Goal: Task Accomplishment & Management: Use online tool/utility

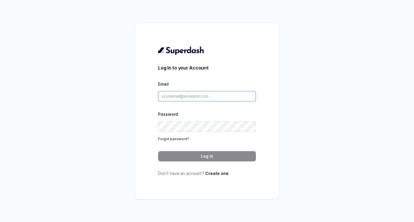
click at [181, 95] on input "Email" at bounding box center [207, 96] width 98 height 10
drag, startPoint x: 181, startPoint y: 95, endPoint x: 168, endPoint y: 95, distance: 13.2
click at [168, 95] on input "Email" at bounding box center [207, 96] width 98 height 10
type input "Salman@convictionhr.com"
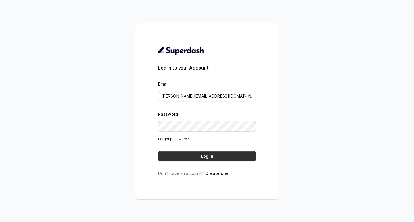
click at [184, 156] on button "Log In" at bounding box center [207, 156] width 98 height 10
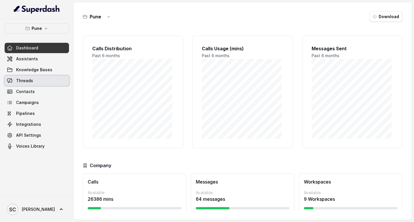
click at [26, 81] on span "Threads" at bounding box center [24, 81] width 17 height 6
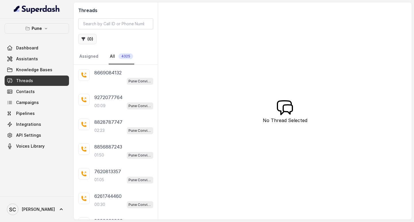
click at [88, 40] on button "( 0 )" at bounding box center [87, 39] width 18 height 10
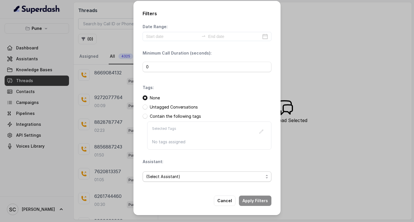
click at [152, 172] on span "(Select Assistant)" at bounding box center [207, 177] width 129 height 10
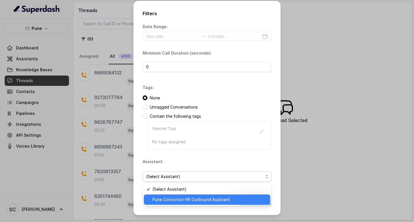
click at [154, 199] on span "Pune Conviction HR Outbound Assistant" at bounding box center [209, 199] width 114 height 7
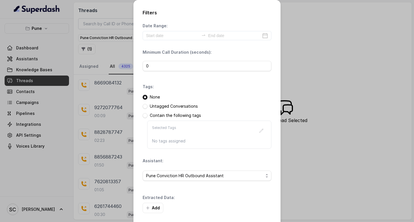
scroll to position [24, 0]
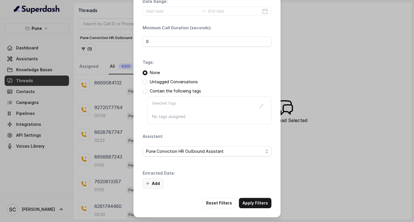
click at [152, 183] on button "Add" at bounding box center [153, 184] width 21 height 10
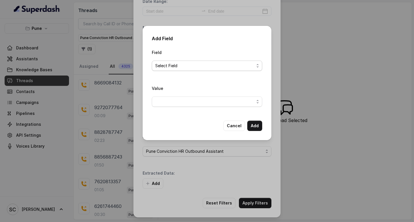
click at [164, 62] on span "Select Field" at bounding box center [207, 66] width 110 height 10
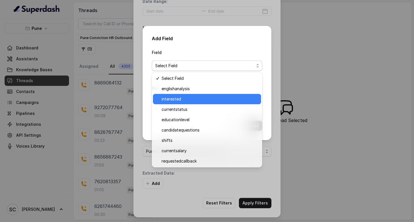
click at [166, 100] on span "interested" at bounding box center [210, 99] width 96 height 7
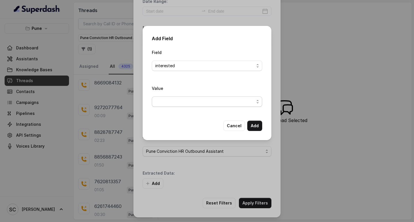
click at [161, 101] on span "button" at bounding box center [207, 102] width 110 height 10
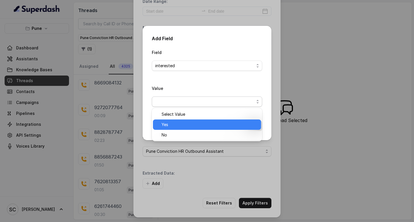
click at [166, 122] on span "Yes" at bounding box center [210, 124] width 96 height 7
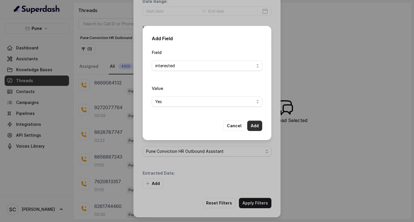
click at [257, 125] on button "Add" at bounding box center [254, 126] width 15 height 10
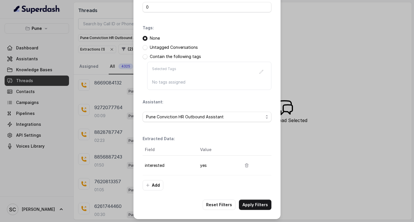
scroll to position [61, 0]
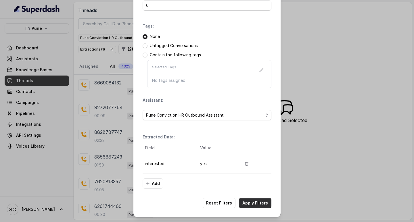
click at [247, 202] on button "Apply Filters" at bounding box center [255, 203] width 32 height 10
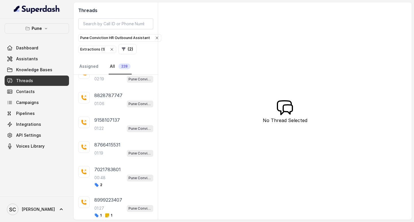
scroll to position [135, 0]
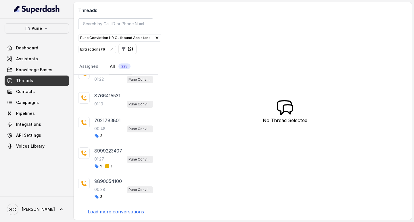
click at [113, 210] on p "Load more conversations" at bounding box center [116, 212] width 56 height 7
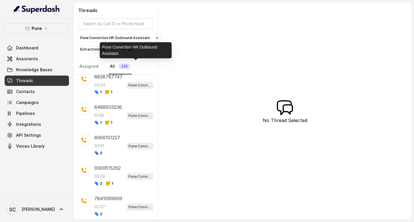
scroll to position [440, 0]
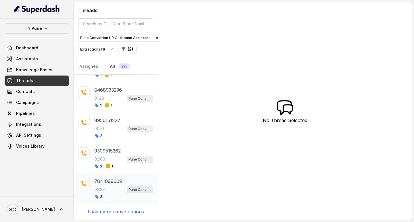
drag, startPoint x: 127, startPoint y: 211, endPoint x: 129, endPoint y: 197, distance: 14.5
click at [127, 211] on p "Load more conversations" at bounding box center [116, 212] width 56 height 7
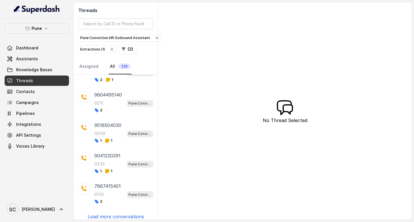
scroll to position [734, 0]
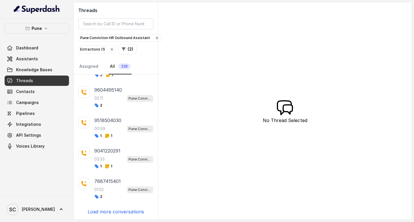
click at [105, 211] on p "Load more conversations" at bounding box center [116, 212] width 56 height 7
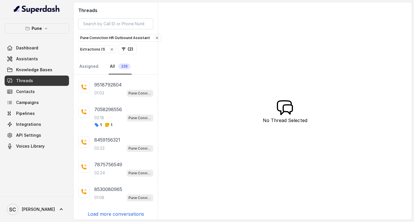
scroll to position [993, 0]
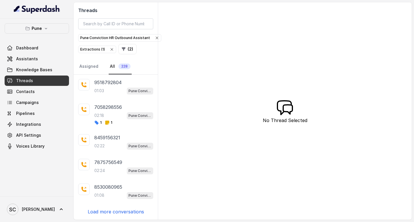
click at [105, 211] on p "Load more conversations" at bounding box center [116, 212] width 56 height 7
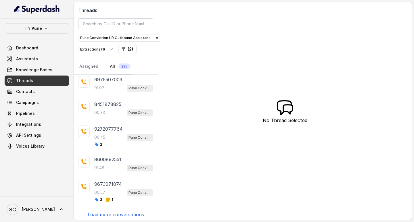
scroll to position [1251, 0]
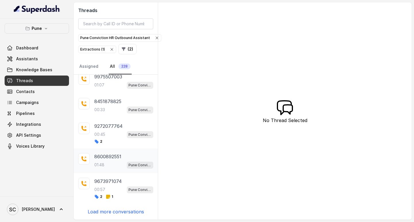
click at [99, 160] on p "8600892551" at bounding box center [107, 156] width 27 height 7
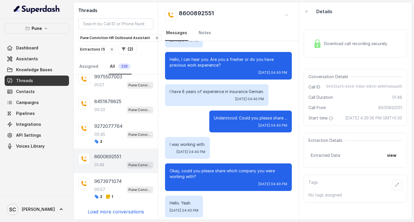
scroll to position [173, 0]
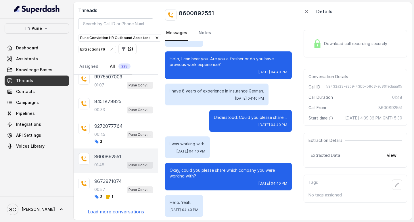
click at [98, 211] on p "Load more conversations" at bounding box center [116, 212] width 56 height 7
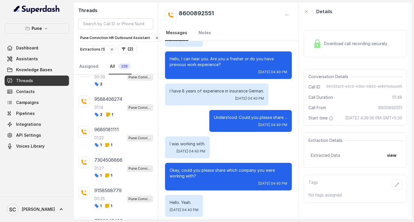
scroll to position [1550, 0]
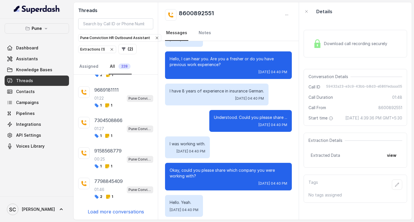
click at [109, 211] on p "Load more conversations" at bounding box center [116, 212] width 56 height 7
click at [108, 211] on p "Load more conversations" at bounding box center [116, 212] width 56 height 7
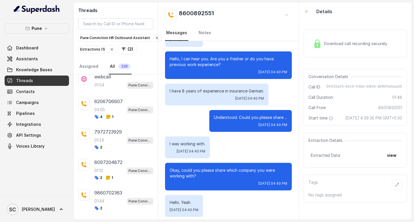
scroll to position [2154, 0]
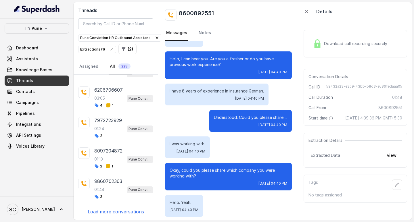
click at [105, 210] on p "Load more conversations" at bounding box center [116, 212] width 56 height 7
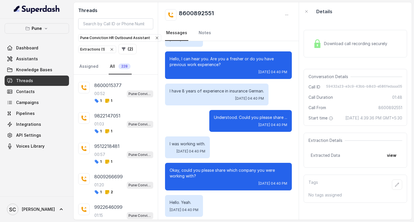
scroll to position [2459, 0]
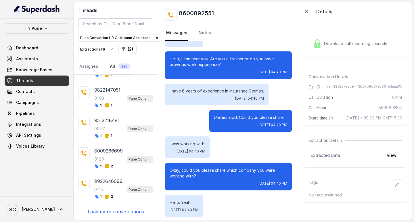
click at [116, 212] on p "Load more conversations" at bounding box center [116, 212] width 56 height 7
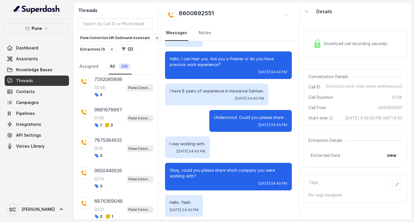
scroll to position [2764, 0]
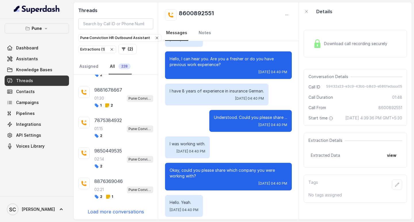
click at [111, 213] on p "Load more conversations" at bounding box center [116, 212] width 56 height 7
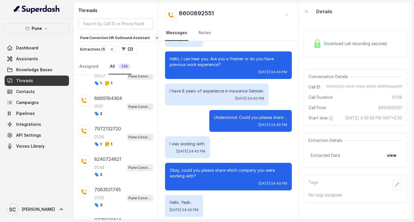
scroll to position [3069, 0]
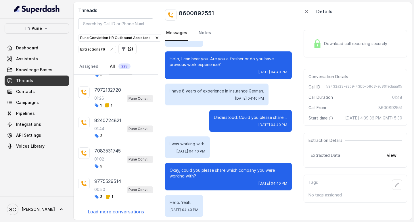
click at [116, 212] on p "Load more conversations" at bounding box center [116, 212] width 56 height 7
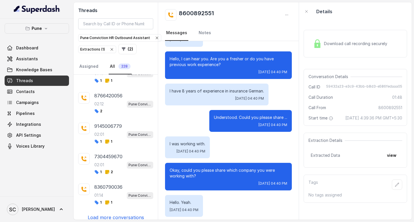
scroll to position [3374, 0]
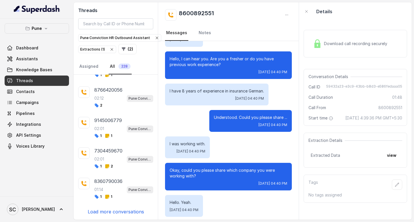
click at [110, 211] on p "Load more conversations" at bounding box center [116, 212] width 56 height 7
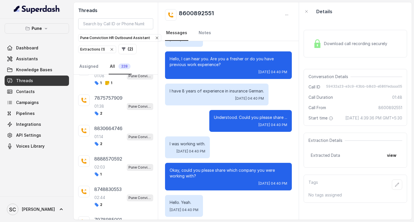
scroll to position [3679, 0]
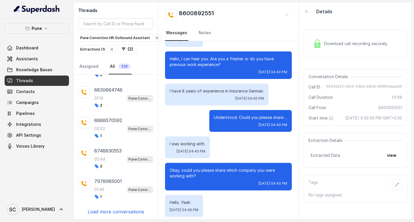
click at [110, 210] on p "Load more conversations" at bounding box center [116, 212] width 56 height 7
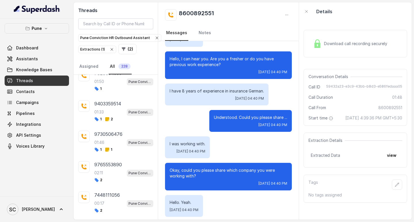
scroll to position [3984, 0]
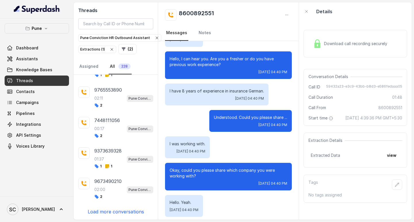
click at [110, 210] on p "Load more conversations" at bounding box center [116, 212] width 56 height 7
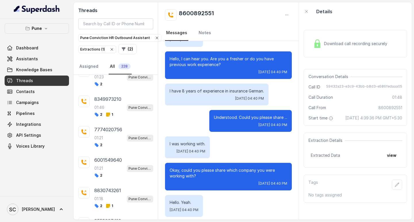
scroll to position [4288, 0]
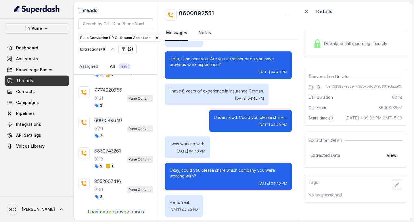
click at [109, 211] on p "Load more conversations" at bounding box center [116, 212] width 56 height 7
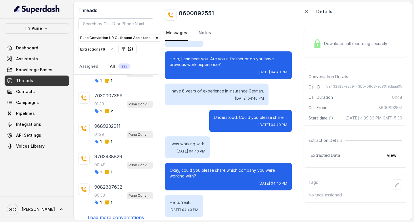
scroll to position [4593, 0]
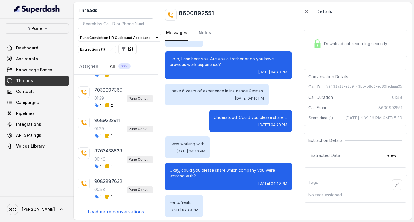
click at [111, 210] on p "Load more conversations" at bounding box center [116, 212] width 56 height 7
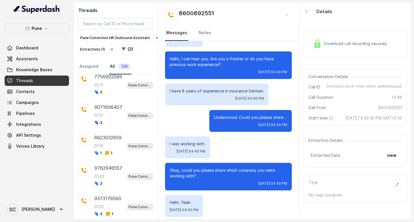
scroll to position [4898, 0]
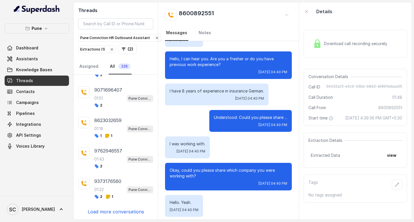
click at [113, 212] on p "Load more conversations" at bounding box center [116, 212] width 56 height 7
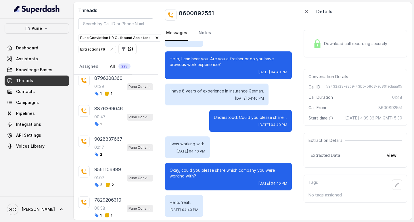
scroll to position [5203, 0]
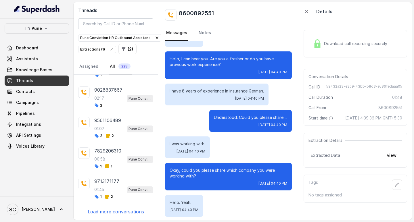
click at [118, 211] on p "Load more conversations" at bounding box center [116, 212] width 56 height 7
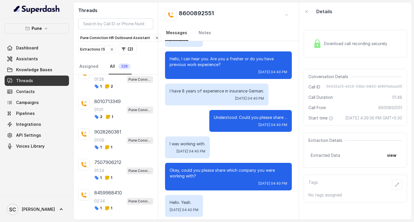
scroll to position [5508, 0]
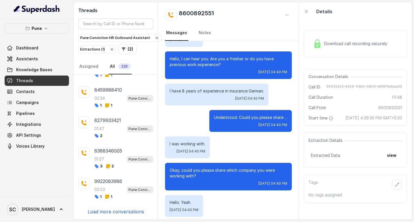
click at [120, 211] on p "Load more conversations" at bounding box center [116, 212] width 56 height 7
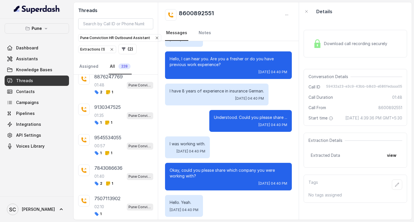
scroll to position [5813, 0]
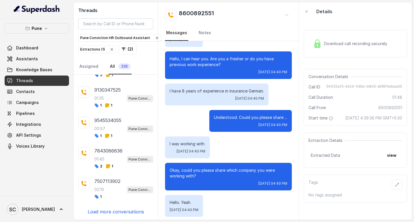
click at [117, 211] on p "Load more conversations" at bounding box center [116, 212] width 56 height 7
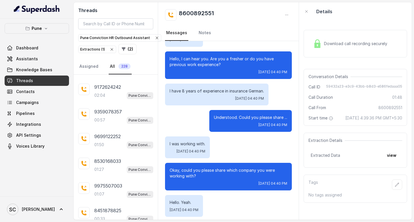
scroll to position [941, 0]
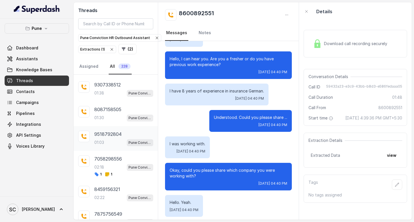
click at [114, 137] on p "9518792804" at bounding box center [107, 134] width 27 height 7
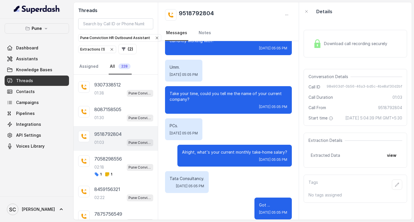
scroll to position [173, 0]
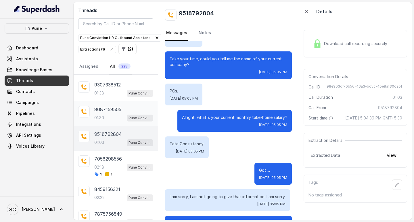
click at [106, 111] on p "8087158505" at bounding box center [107, 109] width 27 height 7
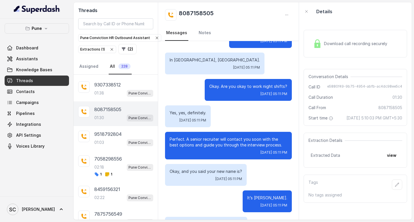
scroll to position [403, 0]
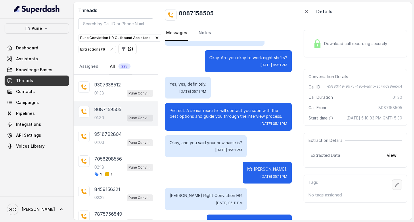
click at [395, 187] on icon "button" at bounding box center [397, 185] width 5 height 5
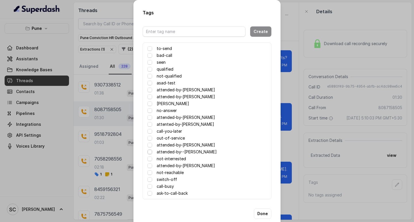
click at [148, 151] on span at bounding box center [150, 152] width 5 height 5
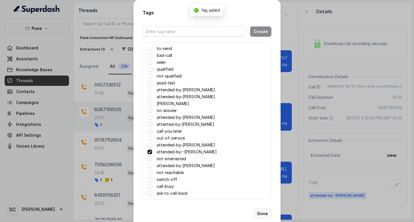
click at [259, 213] on button "Done" at bounding box center [263, 214] width 18 height 10
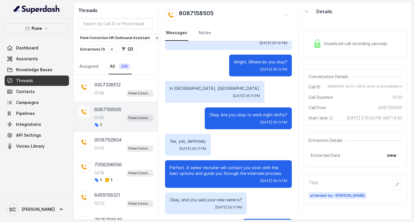
scroll to position [345, 0]
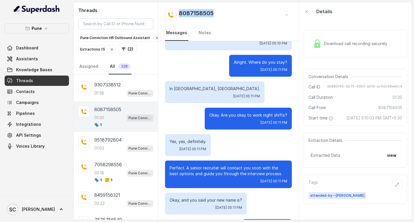
drag, startPoint x: 179, startPoint y: 11, endPoint x: 221, endPoint y: 12, distance: 41.7
click at [221, 12] on div "8087158505" at bounding box center [228, 15] width 127 height 12
copy h2 "8087158505"
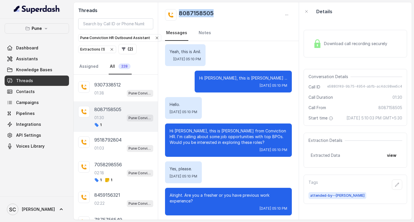
scroll to position [0, 0]
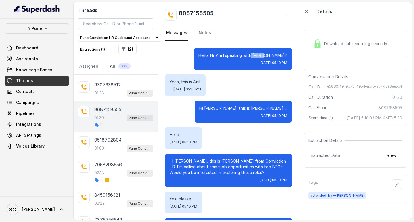
drag, startPoint x: 273, startPoint y: 55, endPoint x: 284, endPoint y: 54, distance: 11.0
click at [284, 54] on div "Hello, Hi. Am I speaking with Anil? Wed, Sep 24, 2025, 05:10 PM" at bounding box center [243, 59] width 98 height 22
copy p "Anil?"
drag, startPoint x: 247, startPoint y: 109, endPoint x: 241, endPoint y: 109, distance: 5.8
click at [241, 109] on p "Hi Anil, this is Monica ..." at bounding box center [243, 109] width 88 height 6
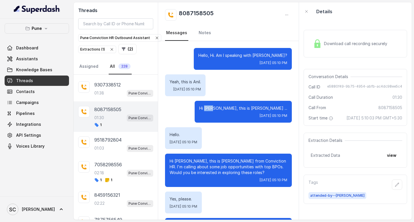
copy p "Anil"
click at [204, 32] on link "Notes" at bounding box center [205, 33] width 15 height 16
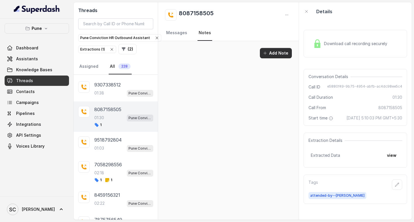
click at [272, 52] on button "Add Note" at bounding box center [276, 53] width 32 height 10
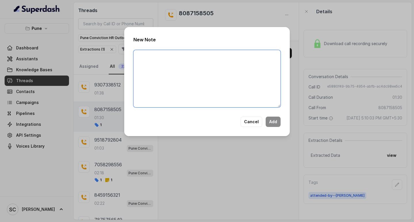
click at [192, 71] on textarea at bounding box center [206, 79] width 147 height 58
paste textarea "Name: Contact number: Recruiter: Name of the attender: Comments: AI Improvement:"
type textarea "Name: Contact number: Recruiter: Name of the attender: Comments: AI Improvement:"
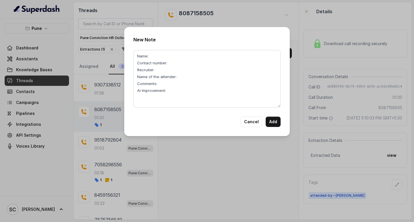
drag, startPoint x: 177, startPoint y: 10, endPoint x: 222, endPoint y: 14, distance: 45.0
click at [225, 13] on div "New Note Name: Contact number: Recruiter: Name of the attender: Comments: AI Im…" at bounding box center [207, 111] width 414 height 222
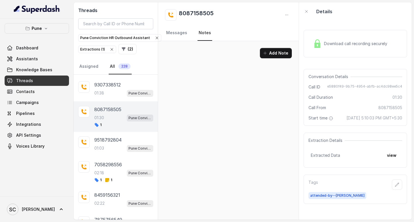
click at [217, 14] on div "8087158505" at bounding box center [228, 15] width 127 height 12
drag, startPoint x: 219, startPoint y: 13, endPoint x: 179, endPoint y: 14, distance: 40.3
click at [179, 14] on div "8087158505" at bounding box center [228, 15] width 127 height 12
copy h2 "8087158505"
click at [280, 53] on button "Add Note" at bounding box center [276, 53] width 32 height 10
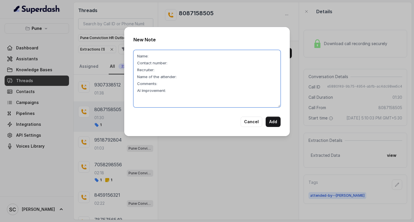
click at [175, 60] on textarea "Name: Contact number: Recruiter: Name of the attender: Comments: AI Improvement:" at bounding box center [206, 79] width 147 height 58
paste textarea "8087158505"
click at [161, 56] on textarea "Name: Contact number:8087158505 Recruiter: Name of the attender: Comments: AI I…" at bounding box center [206, 79] width 147 height 58
click at [164, 69] on textarea "Name:Anil Contact number:8087158505 Recruiter: Name of the attender: Comments: …" at bounding box center [206, 79] width 147 height 58
click at [186, 78] on textarea "Name:Anil Contact number:8087158505 Recruiter:Komal Name of the attender: Comme…" at bounding box center [206, 79] width 147 height 58
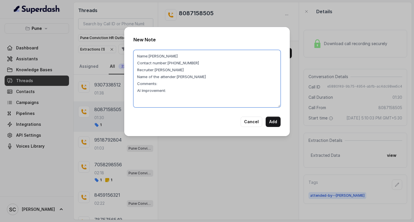
click at [166, 85] on textarea "Name:Anil Contact number:8087158505 Recruiter:Komal Name of the attender:Komal …" at bounding box center [206, 79] width 147 height 58
type textarea "Name:Anil Contact number:8087158505 Recruiter:Komal Name of the attender:Komal …"
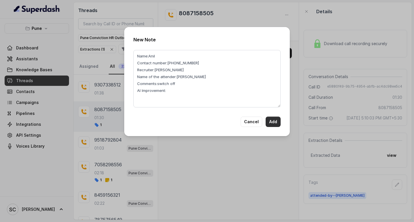
click at [271, 123] on button "Add" at bounding box center [273, 122] width 15 height 10
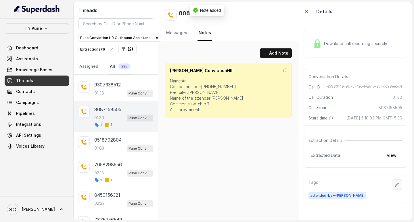
click at [395, 187] on icon "button" at bounding box center [397, 185] width 5 height 5
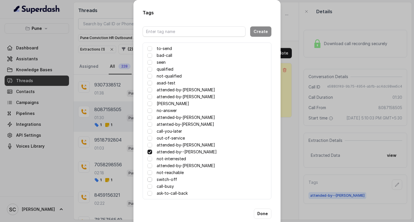
click at [149, 180] on span at bounding box center [150, 179] width 5 height 5
click at [258, 213] on button "Done" at bounding box center [263, 214] width 18 height 10
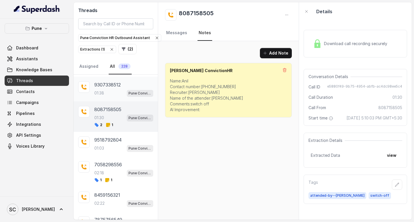
click at [119, 86] on p "9307338512" at bounding box center [107, 84] width 26 height 7
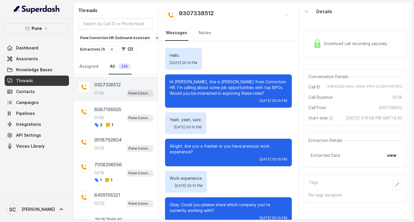
scroll to position [559, 0]
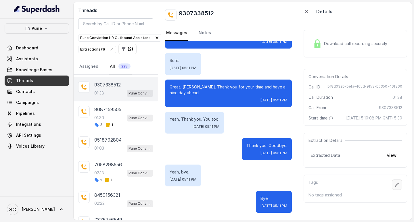
click at [395, 187] on icon "button" at bounding box center [397, 185] width 5 height 5
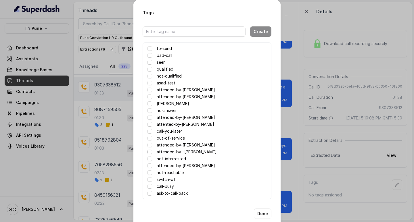
click at [148, 153] on span at bounding box center [150, 152] width 5 height 5
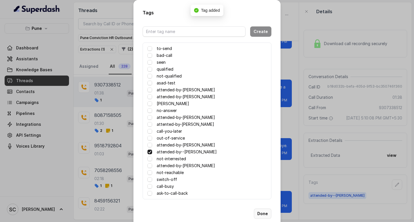
click at [259, 212] on button "Done" at bounding box center [263, 214] width 18 height 10
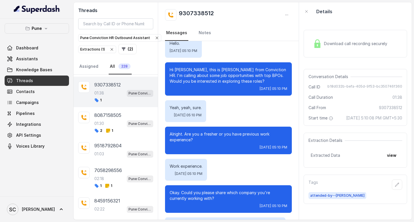
scroll to position [0, 0]
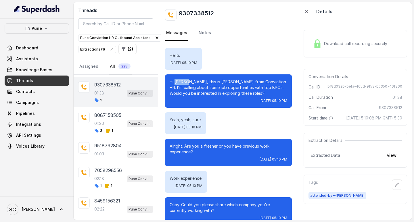
drag, startPoint x: 190, startPoint y: 82, endPoint x: 176, endPoint y: 81, distance: 14.1
click at [176, 81] on p "Hi Sumeet, this is Monica from Conviction HR. I'm calling about some job opport…" at bounding box center [229, 87] width 118 height 17
copy p "Sumeet"
drag, startPoint x: 217, startPoint y: 10, endPoint x: 178, endPoint y: 12, distance: 39.7
click at [178, 12] on div "9307338512" at bounding box center [228, 15] width 127 height 12
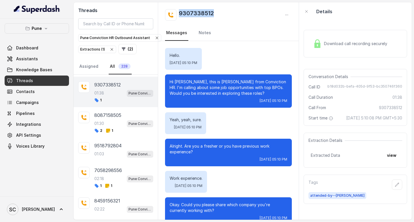
copy h2 "9307338512"
click at [201, 32] on link "Notes" at bounding box center [205, 33] width 15 height 16
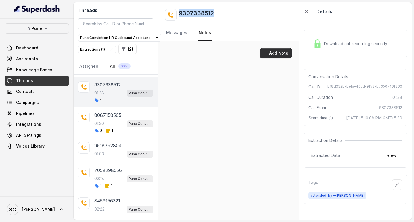
click at [273, 52] on button "Add Note" at bounding box center [276, 53] width 32 height 10
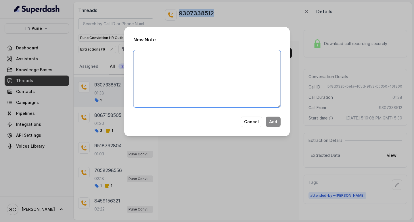
click at [192, 70] on textarea at bounding box center [206, 79] width 147 height 58
paste textarea "Name: Contact number: Recruiter: Name of the attender: Comments: AI Improvement:"
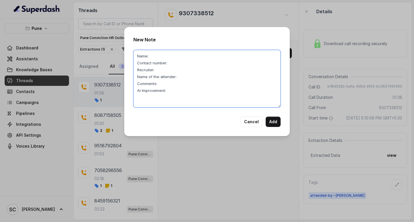
click at [167, 84] on textarea "Name: Contact number: Recruiter: Name of the attender: Comments: AI Improvement:" at bounding box center [206, 79] width 147 height 58
click at [182, 75] on textarea "Name: Contact number: Recruiter: Name of the attender: Comments:COMS-B14 AI Imp…" at bounding box center [206, 79] width 147 height 58
click at [175, 64] on textarea "Name: Contact number: Recruiter: Name of the attender:Komal Comments:COMS-B14 A…" at bounding box center [206, 79] width 147 height 58
click at [158, 70] on textarea "Name: Contact number: Recruiter: Name of the attender:Komal Comments:COMS-B14 A…" at bounding box center [206, 79] width 147 height 58
click at [156, 56] on textarea "Name: Contact number: Recruiter:Komal Name of the attender:Komal Comments:COMS-…" at bounding box center [206, 79] width 147 height 58
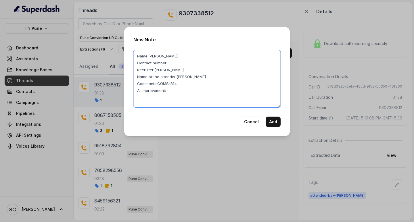
click at [180, 65] on textarea "Name:Sumeet Contact number: Recruiter:Komal Name of the attender:Komal Comments…" at bounding box center [206, 79] width 147 height 58
type textarea "Name:Sumeet Contact number: Recruiter:Komal Name of the attender:Komal Comments…"
click at [235, 16] on div "New Note Name:Sumeet Contact number: Recruiter:Komal Name of the attender:Komal…" at bounding box center [207, 111] width 414 height 222
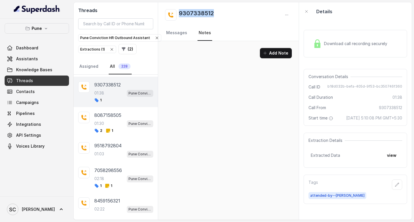
drag, startPoint x: 225, startPoint y: 12, endPoint x: 179, endPoint y: 11, distance: 46.6
click at [179, 11] on div "9307338512" at bounding box center [228, 15] width 127 height 12
copy h2 "9307338512"
click at [283, 51] on button "Add Note" at bounding box center [276, 53] width 32 height 10
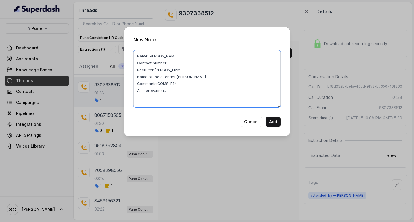
click at [174, 62] on textarea "Name:Sumeet Contact number: Recruiter:Komal Name of the attender:Komal Comments…" at bounding box center [206, 79] width 147 height 58
paste textarea "9307338512"
click at [178, 84] on textarea "Name:Sumeet Contact number:9307338512 Recruiter:Komal Name of the attender:Koma…" at bounding box center [206, 79] width 147 height 58
click at [176, 82] on textarea "Name:Sumeet Contact number:9307338512 Recruiter:Komal Name of the attender:Koma…" at bounding box center [206, 79] width 147 height 58
click at [196, 84] on textarea "Name:Sumeet Contact number:9307338512 Recruiter:Komal Name of the attender:Koma…" at bounding box center [206, 79] width 147 height 58
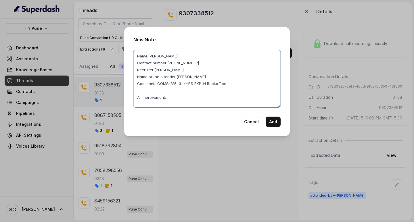
click at [183, 83] on textarea "Name:Sumeet Contact number:9307338512 Recruiter:Komal Name of the attender:Koma…" at bounding box center [206, 79] width 147 height 58
click at [142, 86] on textarea "Name:Sumeet Contact number:9307338512 Recruiter:Komal Name of the attender:Koma…" at bounding box center [206, 79] width 147 height 58
click at [234, 83] on textarea "Name:Sumeet Contact number:9307338512 Recruiter:Komal Name of the attender:Koma…" at bounding box center [206, 79] width 147 height 58
click at [136, 90] on textarea "Name:Sumeet Contact number:9307338512 Recruiter:Komal Name of the attender:Koma…" at bounding box center [206, 79] width 147 height 58
click at [165, 90] on textarea "Name:Sumeet Contact number:9307338512 Recruiter:Komal Name of the attender:Koma…" at bounding box center [206, 79] width 147 height 58
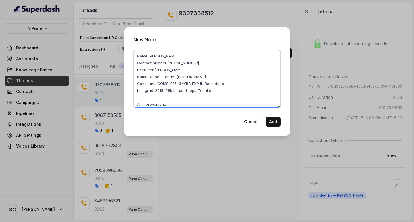
click at [141, 100] on textarea "Name:Sumeet Contact number:9307338512 Recruiter:Komal Name of the attender:Koma…" at bounding box center [206, 79] width 147 height 58
drag, startPoint x: 188, startPoint y: 91, endPoint x: 210, endPoint y: 93, distance: 22.3
click at [210, 93] on textarea "Name:Sumeet Contact number:9307338512 Recruiter:Komal Name of the attender:Koma…" at bounding box center [206, 79] width 147 height 58
type textarea "Name:Sumeet Contact number:9307338512 Recruiter:Komal Name of the attender:Koma…"
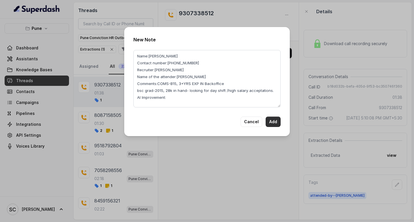
click at [274, 120] on button "Add" at bounding box center [273, 122] width 15 height 10
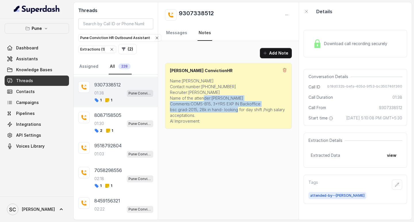
drag, startPoint x: 192, startPoint y: 102, endPoint x: 283, endPoint y: 107, distance: 91.6
click at [283, 107] on p "Name:Sumeet Contact number:9307338512 Recruiter:Komal Name of the attender:Koma…" at bounding box center [228, 101] width 117 height 46
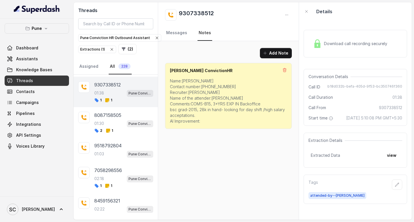
drag, startPoint x: 262, startPoint y: 141, endPoint x: 298, endPoint y: 47, distance: 100.3
click at [262, 141] on div "Add Note Salman ConvictionHR Name:Sumeet Contact number:9307338512 Recruiter:Ko…" at bounding box center [228, 130] width 141 height 179
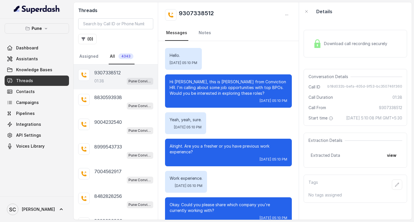
scroll to position [559, 0]
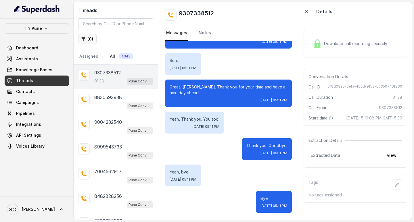
click at [89, 39] on button "( 0 )" at bounding box center [87, 39] width 18 height 10
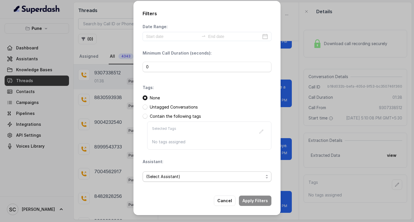
click at [160, 176] on span "(Select Assistant)" at bounding box center [204, 176] width 117 height 7
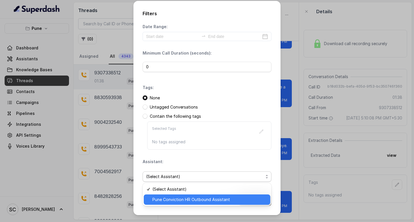
click at [167, 199] on span "Pune Conviction HR Outbound Assistant" at bounding box center [209, 199] width 114 height 7
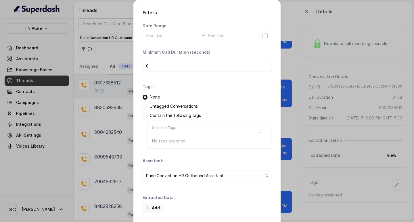
click at [156, 204] on button "Add" at bounding box center [153, 208] width 21 height 10
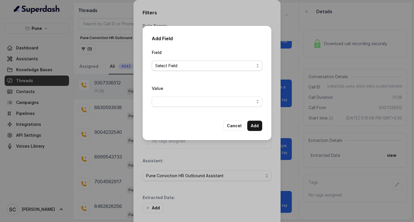
click at [166, 65] on span "Select Field" at bounding box center [204, 65] width 99 height 7
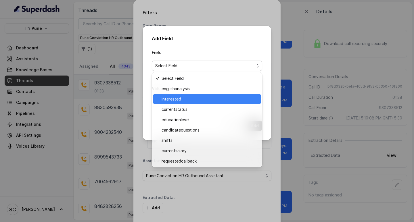
click at [172, 99] on span "interested" at bounding box center [210, 99] width 96 height 7
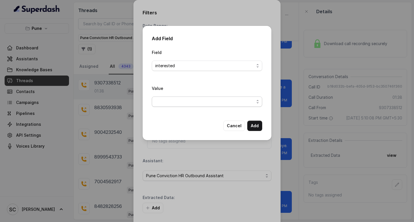
click at [184, 99] on span "button" at bounding box center [207, 102] width 110 height 10
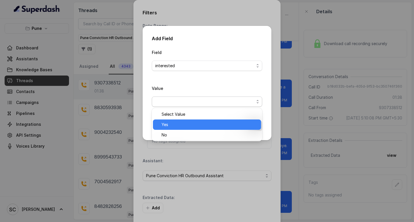
click at [174, 124] on span "Yes" at bounding box center [210, 124] width 96 height 7
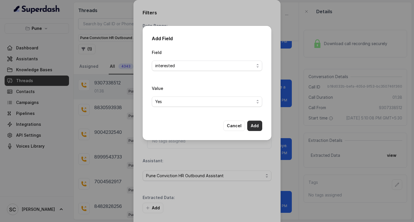
click at [253, 126] on button "Add" at bounding box center [254, 126] width 15 height 10
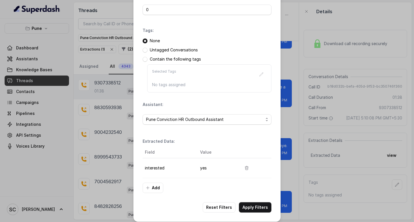
scroll to position [61, 0]
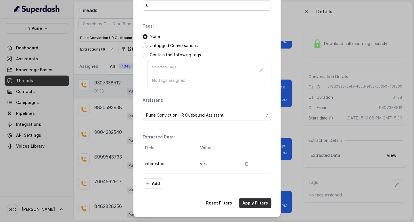
click at [249, 201] on button "Apply Filters" at bounding box center [255, 203] width 32 height 10
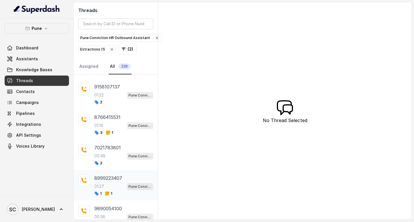
scroll to position [158, 0]
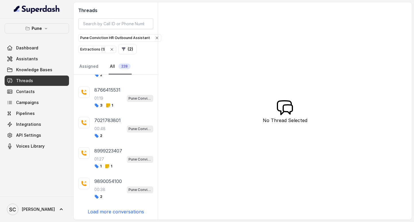
click at [129, 211] on p "Load more conversations" at bounding box center [116, 212] width 56 height 7
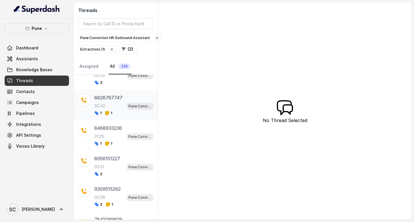
scroll to position [463, 0]
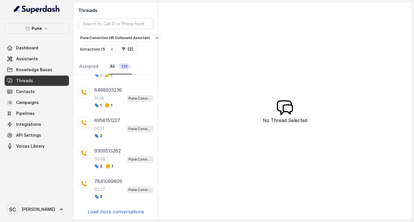
click at [118, 212] on p "Load more conversations" at bounding box center [116, 212] width 56 height 7
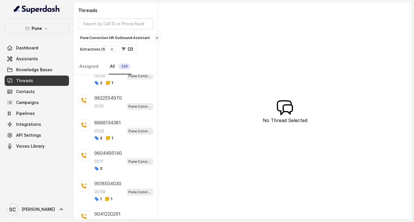
scroll to position [757, 0]
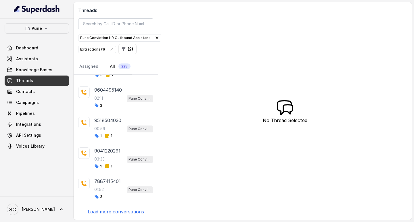
click at [114, 212] on p "Load more conversations" at bounding box center [116, 212] width 56 height 7
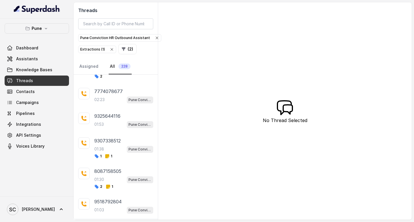
scroll to position [900, 0]
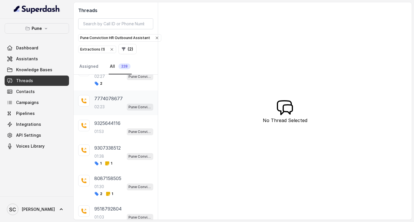
click at [102, 97] on p "7774078677" at bounding box center [108, 98] width 28 height 7
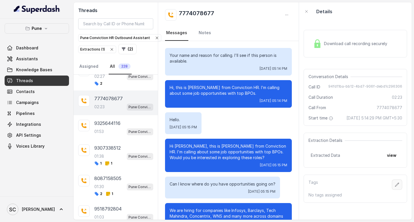
click at [395, 187] on icon "button" at bounding box center [397, 185] width 5 height 5
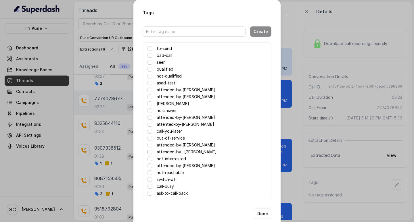
click at [149, 153] on span at bounding box center [150, 152] width 5 height 5
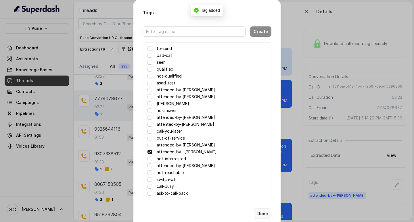
click at [261, 213] on button "Done" at bounding box center [263, 214] width 18 height 10
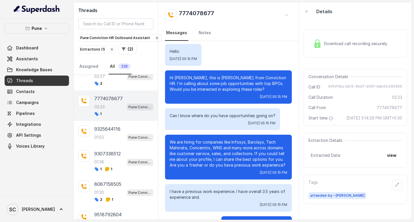
scroll to position [33, 0]
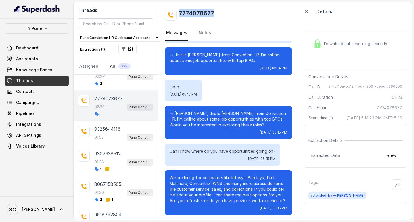
drag, startPoint x: 178, startPoint y: 13, endPoint x: 226, endPoint y: 17, distance: 48.5
click at [226, 17] on div "7774078677" at bounding box center [228, 15] width 127 height 12
copy h2 "7774078677"
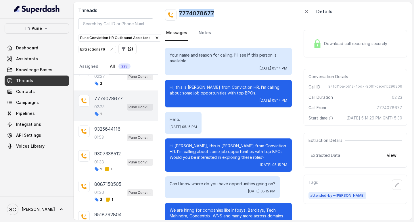
scroll to position [0, 0]
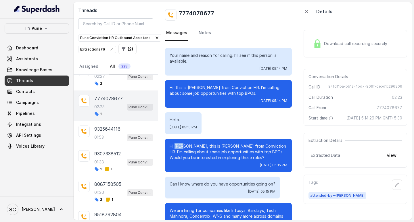
drag, startPoint x: 185, startPoint y: 146, endPoint x: 174, endPoint y: 147, distance: 11.0
click at [174, 147] on p "Hi Aman, this is Monica from Conviction HR. I'm calling about some job opportun…" at bounding box center [229, 152] width 118 height 17
copy p "Aman"
click at [199, 32] on link "Notes" at bounding box center [205, 33] width 15 height 16
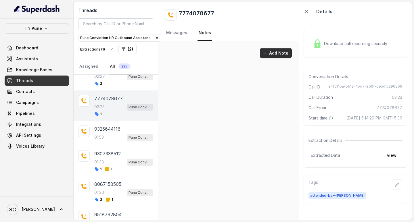
click at [274, 51] on button "Add Note" at bounding box center [276, 53] width 32 height 10
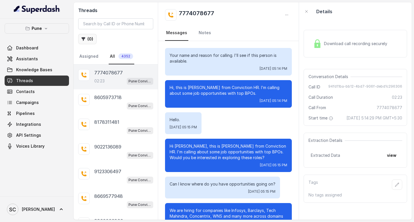
scroll to position [522, 0]
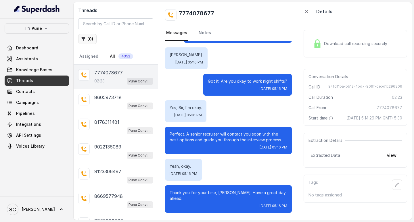
click at [87, 40] on button "( 0 )" at bounding box center [87, 39] width 18 height 10
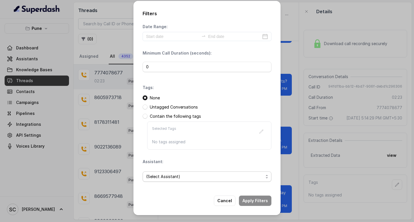
click at [149, 181] on span "(Select Assistant)" at bounding box center [207, 177] width 129 height 10
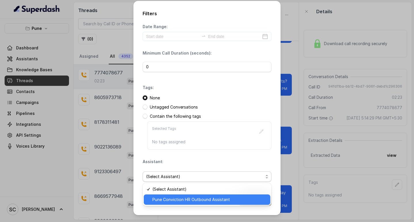
click at [156, 203] on span "Pune Conviction HR Outbound Assistant" at bounding box center [209, 199] width 114 height 7
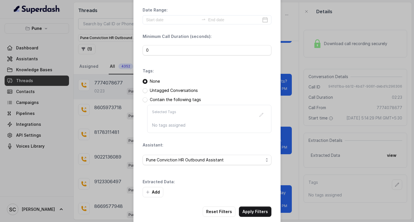
scroll to position [24, 0]
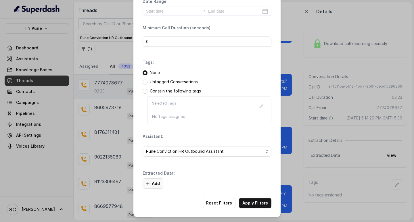
click at [152, 184] on button "Add" at bounding box center [153, 184] width 21 height 10
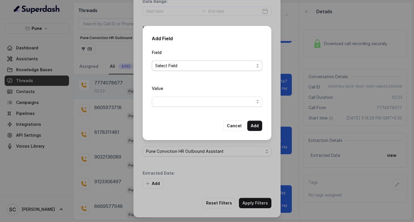
click at [163, 68] on span "Select Field" at bounding box center [204, 65] width 99 height 7
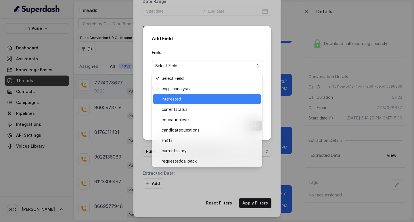
click at [172, 100] on span "interested" at bounding box center [210, 99] width 96 height 7
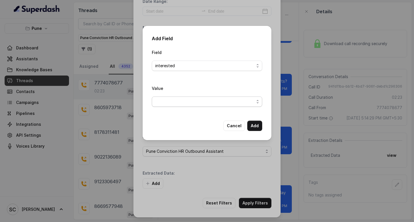
click at [165, 101] on span "button" at bounding box center [207, 102] width 110 height 10
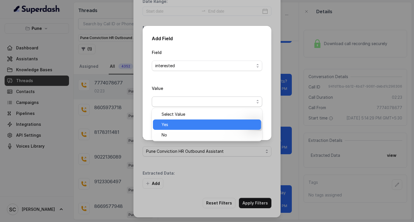
click at [168, 125] on span "Yes" at bounding box center [210, 124] width 96 height 7
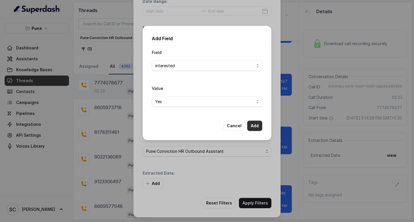
click at [257, 126] on button "Add" at bounding box center [254, 126] width 15 height 10
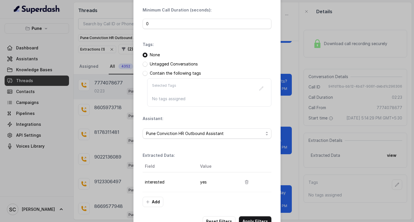
scroll to position [61, 0]
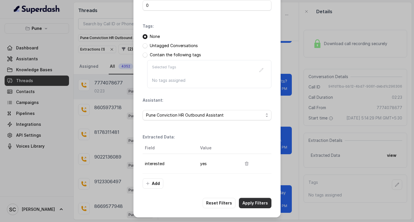
click at [257, 200] on button "Apply Filters" at bounding box center [255, 203] width 32 height 10
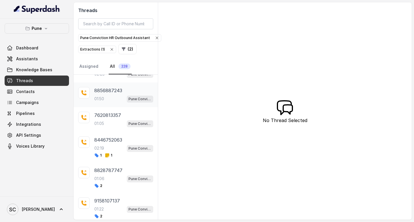
scroll to position [15, 0]
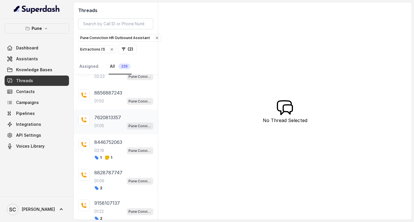
click at [103, 127] on p "01:05" at bounding box center [99, 126] width 10 height 6
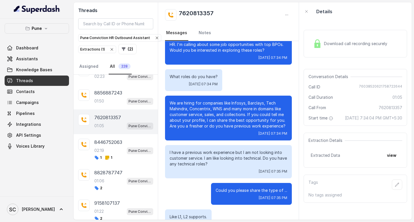
scroll to position [12, 0]
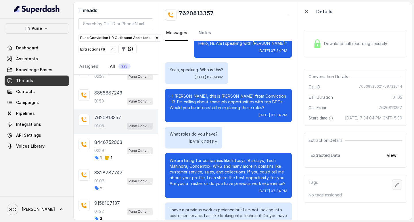
click at [392, 190] on button "button" at bounding box center [397, 185] width 10 height 10
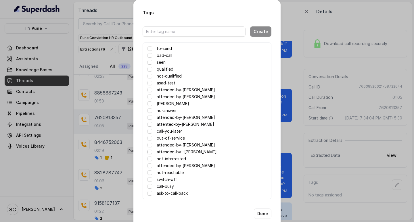
click at [148, 153] on span at bounding box center [150, 152] width 5 height 5
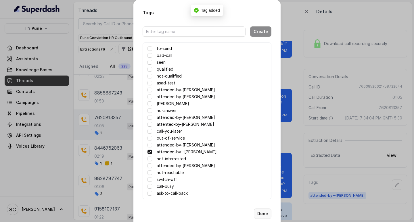
click at [260, 212] on button "Done" at bounding box center [263, 214] width 18 height 10
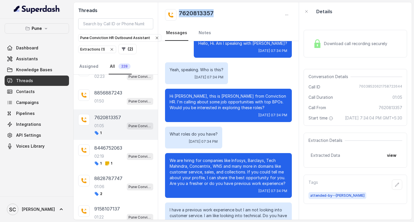
drag, startPoint x: 176, startPoint y: 12, endPoint x: 218, endPoint y: 12, distance: 42.3
click at [218, 12] on div "7620813357" at bounding box center [228, 15] width 127 height 12
copy h2 "7620813357"
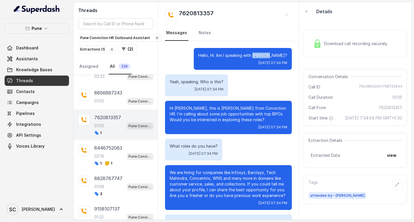
drag, startPoint x: 267, startPoint y: 55, endPoint x: 284, endPoint y: 55, distance: 16.7
click at [284, 55] on div "Hello, Hi. Am I speaking with Gourav? Wed, Sep 24, 2025, 07:34 PM" at bounding box center [243, 59] width 98 height 22
copy p "Gourav?"
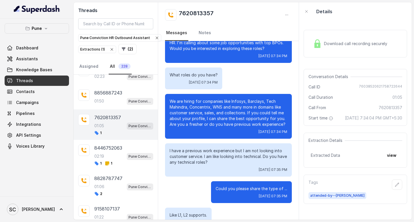
scroll to position [41, 0]
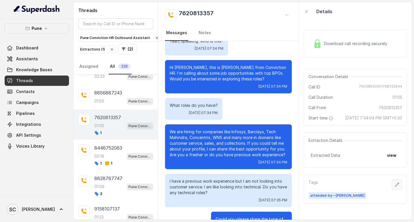
click at [395, 187] on icon "button" at bounding box center [397, 185] width 5 height 5
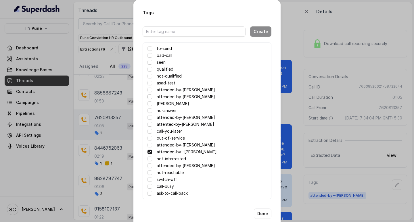
click at [148, 97] on span at bounding box center [150, 97] width 5 height 5
click at [262, 214] on button "Done" at bounding box center [263, 214] width 18 height 10
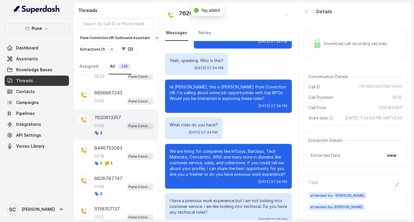
scroll to position [0, 0]
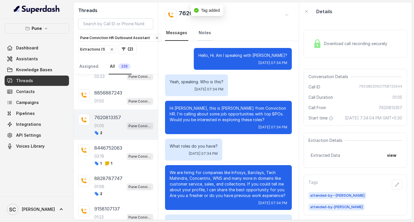
click at [203, 31] on link "Notes" at bounding box center [205, 33] width 15 height 16
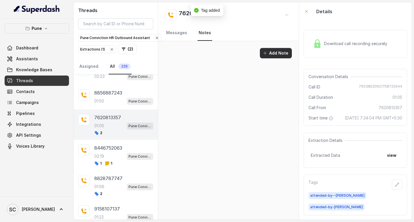
click at [271, 53] on button "Add Note" at bounding box center [276, 53] width 32 height 10
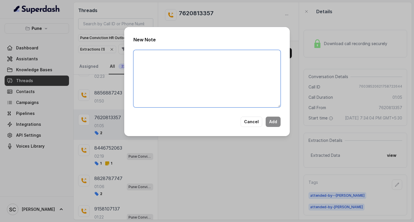
click at [162, 73] on textarea at bounding box center [206, 79] width 147 height 58
paste textarea "Name: Contact number: Recruiter: Name of the attender: Comments: AI Improvement:"
type textarea "Name: Contact number: Recruiter: Name of the attender: Comments: AI Improvement:"
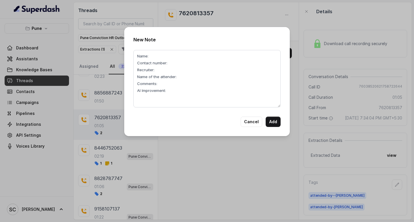
click at [179, 9] on div "New Note Name: Contact number: Recruiter: Name of the attender: Comments: AI Im…" at bounding box center [207, 111] width 414 height 222
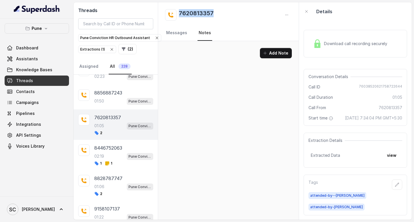
drag, startPoint x: 178, startPoint y: 12, endPoint x: 233, endPoint y: 12, distance: 55.2
click at [233, 12] on div "7620813357" at bounding box center [228, 15] width 127 height 12
copy h2 "7620813357"
click at [282, 53] on button "Add Note" at bounding box center [276, 53] width 32 height 10
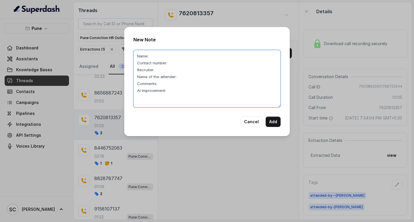
click at [173, 65] on textarea "Name: Contact number: Recruiter: Name of the attender: Comments: AI Improvement:" at bounding box center [206, 79] width 147 height 58
paste textarea "7620813357"
click at [155, 58] on textarea "Name: Contact number:7620813357 Recruiter: Name of the attender: Comments: AI I…" at bounding box center [206, 79] width 147 height 58
click at [163, 72] on textarea "Name:Gaurav Contact number:7620813357 Recruiter: Name of the attender: Comments…" at bounding box center [206, 79] width 147 height 58
click at [187, 79] on textarea "Name:Gaurav Contact number:7620813357 Recruiter:Komal Name of the attender: Com…" at bounding box center [206, 79] width 147 height 58
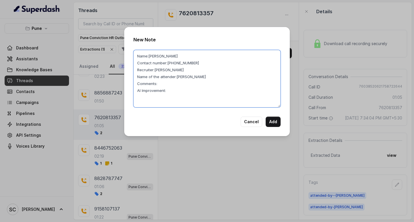
click at [164, 83] on textarea "Name:Gaurav Contact number:7620813357 Recruiter:Komal Name of the attender:Saba…" at bounding box center [206, 79] width 147 height 58
click at [171, 91] on textarea "Name:Gaurav Contact number:7620813357 Recruiter:Komal Name of the attender:Saba…" at bounding box center [206, 79] width 147 height 58
type textarea "Name:Gaurav Contact number:7620813357 Recruiter:Komal Name of the attender:Saba…"
click at [249, 150] on div "New Note Name:Gaurav Contact number:7620813357 Recruiter:Komal Name of the atte…" at bounding box center [207, 111] width 414 height 222
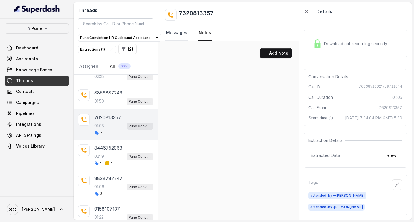
click at [172, 32] on link "Messages" at bounding box center [176, 33] width 23 height 16
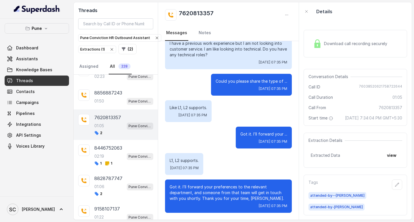
scroll to position [185, 0]
click at [205, 35] on link "Notes" at bounding box center [205, 33] width 15 height 16
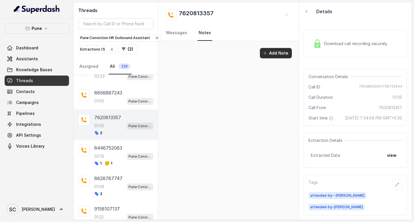
click at [271, 52] on button "Add Note" at bounding box center [276, 53] width 32 height 10
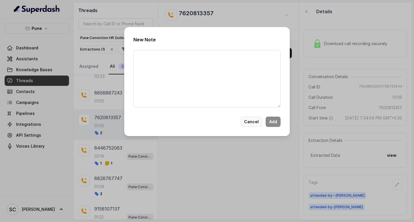
click at [255, 124] on button "Cancel" at bounding box center [252, 122] width 22 height 10
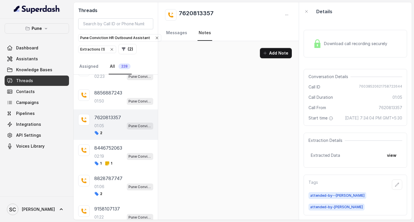
click at [205, 34] on link "Notes" at bounding box center [205, 33] width 15 height 16
click at [278, 52] on button "Add Note" at bounding box center [276, 53] width 32 height 10
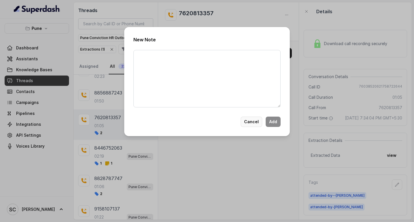
drag, startPoint x: 252, startPoint y: 123, endPoint x: 262, endPoint y: 91, distance: 33.5
click at [252, 123] on button "Cancel" at bounding box center [252, 122] width 22 height 10
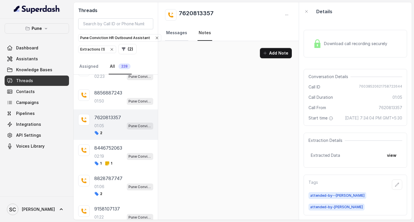
click at [180, 32] on link "Messages" at bounding box center [176, 33] width 23 height 16
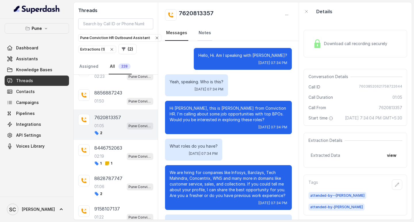
click at [204, 34] on link "Notes" at bounding box center [205, 33] width 15 height 16
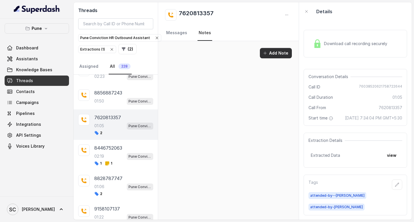
click at [275, 55] on button "Add Note" at bounding box center [276, 53] width 32 height 10
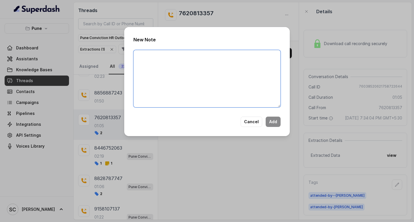
click at [223, 85] on textarea at bounding box center [206, 79] width 147 height 58
paste textarea "Name: Contact number: Recruiter: Name of the attender: Comments: AI Improvement:"
click at [155, 56] on textarea "Name: Contact number: Recruiter: Name of the attender: Comments: AI Improvement:" at bounding box center [206, 79] width 147 height 58
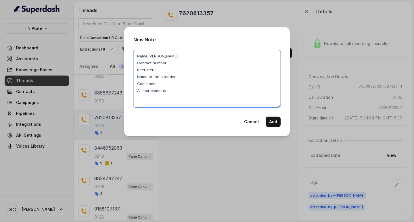
click at [177, 63] on textarea "Name:Gaurav Contact number: Recruiter: Name of the attender: Comments: AI Impro…" at bounding box center [206, 79] width 147 height 58
click at [158, 69] on textarea "Name:Gaurav Contact number:Komal Recruiter: Name of the attender: Comments: AI …" at bounding box center [206, 79] width 147 height 58
click at [182, 78] on textarea "Name:Gaurav Contact number:Komal Recruiter:komal Name of the attender: Comments…" at bounding box center [206, 79] width 147 height 58
click at [183, 60] on textarea "Name:Gaurav Contact number:Komal Recruiter:komal Name of the attender:saba Comm…" at bounding box center [206, 79] width 147 height 58
type textarea "Name:Gaurav Contact number: Recruiter:komal Name of the attender:saba Comments:…"
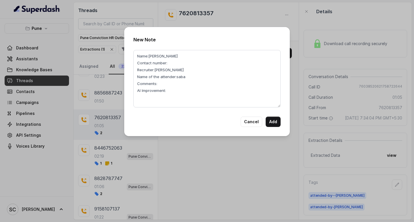
drag, startPoint x: 176, startPoint y: 12, endPoint x: 179, endPoint y: 12, distance: 3.5
click at [179, 12] on div "New Note Name:Gaurav Contact number: Recruiter:komal Name of the attender:saba …" at bounding box center [207, 111] width 414 height 222
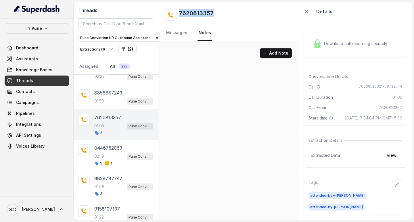
drag, startPoint x: 179, startPoint y: 12, endPoint x: 226, endPoint y: 12, distance: 46.6
click at [226, 12] on div "7620813357" at bounding box center [228, 15] width 127 height 12
copy h2 "7620813357"
click at [272, 56] on button "Add Note" at bounding box center [276, 53] width 32 height 10
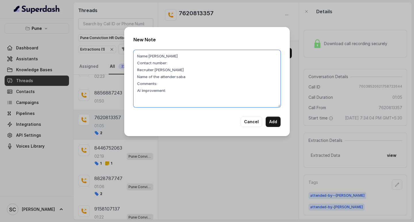
click at [174, 62] on textarea "Name:Gaurav Contact number: Recruiter:komal Name of the attender:saba Comments:…" at bounding box center [206, 79] width 147 height 58
paste textarea "7620813357"
click at [173, 91] on textarea "Name:Gaurav Contact number:7620813357 Recruiter:komal Name of the attender:saba…" at bounding box center [206, 79] width 147 height 58
paste textarea "The candidate is not looking for a job, but the AI is showing them as intereste…"
click at [159, 83] on textarea "Name:Gaurav Contact number:7620813357 Recruiter:komal Name of the attender:saba…" at bounding box center [206, 79] width 147 height 58
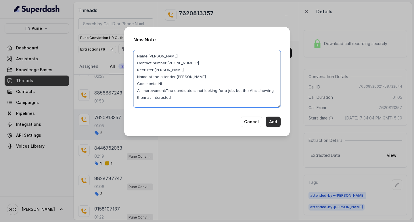
type textarea "Name:Gaurav Contact number:7620813357 Recruiter:komal Name of the attender:saba…"
click at [274, 120] on button "Add" at bounding box center [273, 122] width 15 height 10
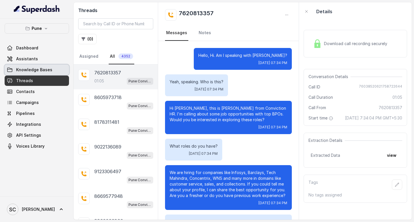
scroll to position [185, 0]
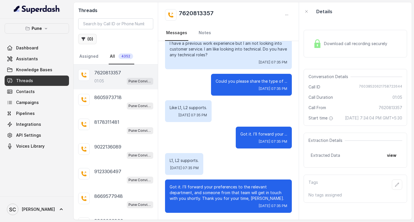
click at [89, 39] on button "( 0 )" at bounding box center [87, 39] width 18 height 10
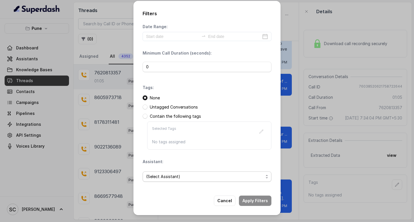
click at [156, 177] on span "(Select Assistant)" at bounding box center [204, 176] width 117 height 7
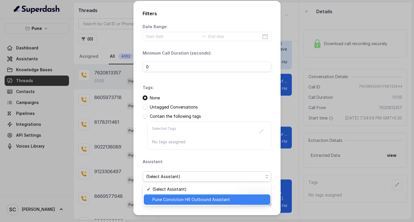
click at [160, 198] on span "Pune Conviction HR Outbound Assistant" at bounding box center [209, 199] width 114 height 7
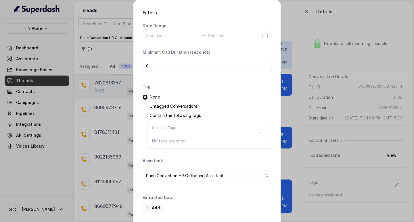
click at [154, 210] on button "Add" at bounding box center [153, 208] width 21 height 10
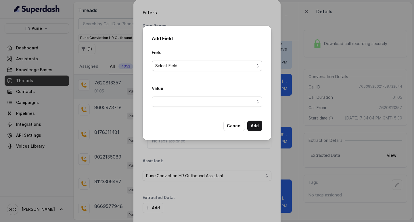
click at [167, 63] on span "Select Field" at bounding box center [204, 65] width 99 height 7
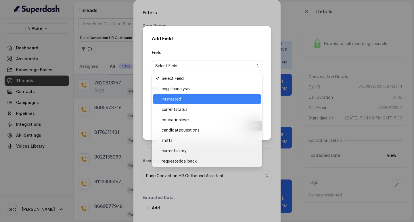
click at [175, 100] on span "interested" at bounding box center [210, 99] width 96 height 7
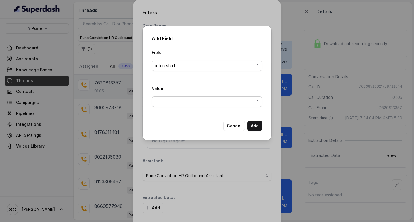
click at [165, 98] on span "button" at bounding box center [207, 102] width 110 height 10
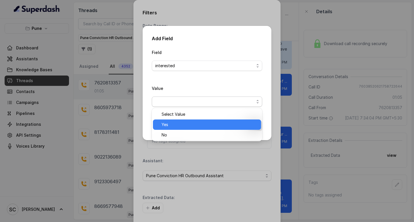
click at [170, 129] on div "Yes" at bounding box center [207, 125] width 108 height 10
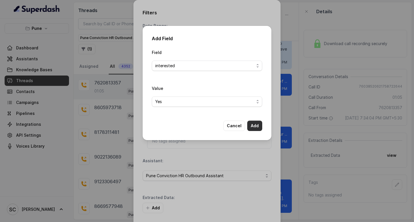
click at [256, 128] on button "Add" at bounding box center [254, 126] width 15 height 10
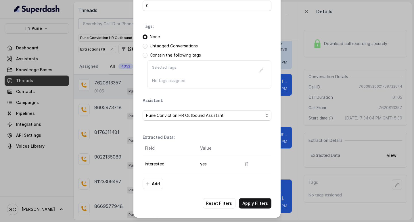
scroll to position [61, 0]
click at [246, 202] on button "Apply Filters" at bounding box center [255, 203] width 32 height 10
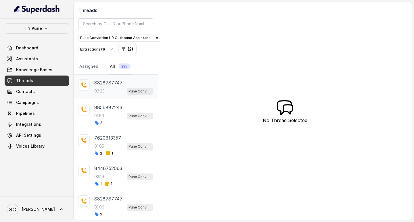
click at [112, 86] on div "8828787747 02:23 Pune Conviction HR Outbound Assistant" at bounding box center [123, 87] width 59 height 16
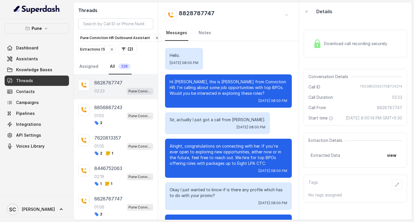
scroll to position [592, 0]
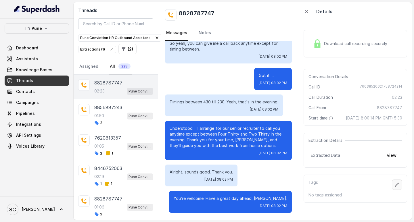
click at [395, 187] on icon "button" at bounding box center [397, 185] width 4 height 4
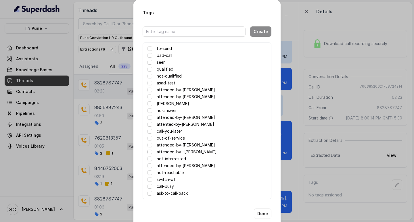
click at [148, 152] on span at bounding box center [150, 152] width 5 height 5
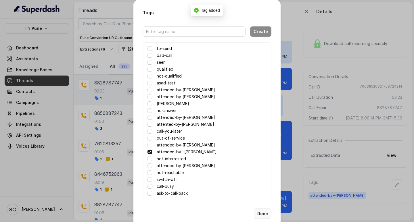
click at [262, 214] on button "Done" at bounding box center [263, 214] width 18 height 10
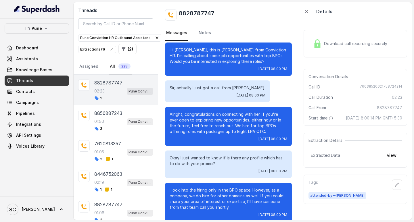
scroll to position [0, 0]
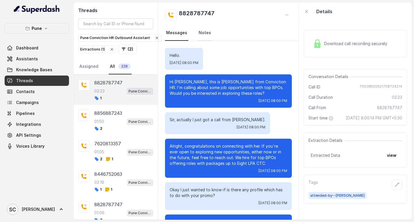
click at [201, 35] on link "Notes" at bounding box center [205, 33] width 15 height 16
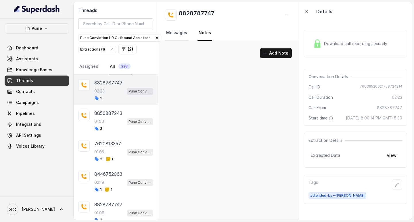
click at [177, 31] on link "Messages" at bounding box center [176, 33] width 23 height 16
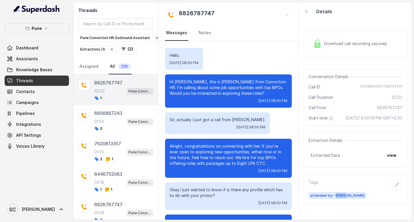
drag, startPoint x: 334, startPoint y: 198, endPoint x: 353, endPoint y: 203, distance: 20.4
click at [353, 199] on div "attended-by--[PERSON_NAME]" at bounding box center [356, 195] width 94 height 7
click at [203, 32] on link "Notes" at bounding box center [205, 33] width 15 height 16
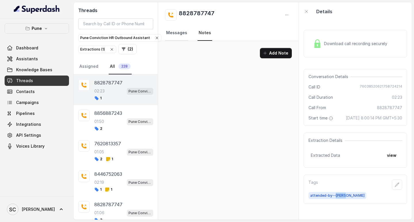
click at [177, 32] on link "Messages" at bounding box center [176, 33] width 23 height 16
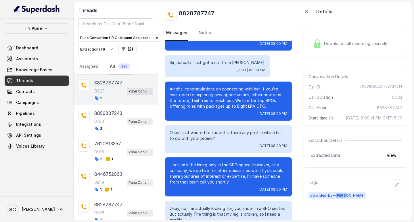
scroll to position [58, 0]
click at [395, 187] on icon "button" at bounding box center [397, 185] width 5 height 5
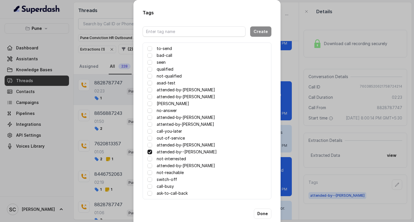
click at [318, 84] on div "Tags Create to-send bad-call seen qualified not-qualified asad-test attended-by…" at bounding box center [207, 111] width 414 height 222
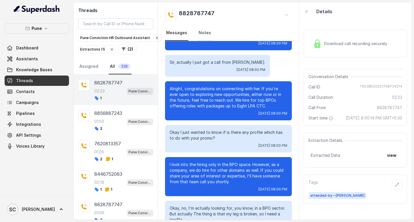
click at [204, 30] on link "Notes" at bounding box center [205, 33] width 15 height 16
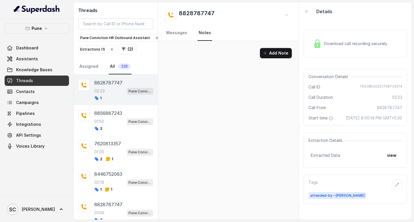
scroll to position [0, 0]
click at [204, 55] on div "Add Note" at bounding box center [228, 53] width 127 height 10
click at [269, 52] on button "Add Note" at bounding box center [276, 53] width 32 height 10
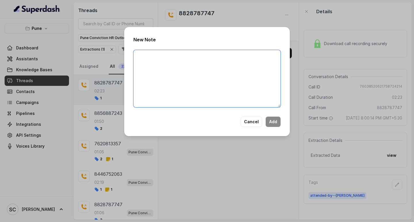
click at [212, 72] on textarea at bounding box center [206, 79] width 147 height 58
type textarea "a"
type textarea "Already in touch with Amruta"
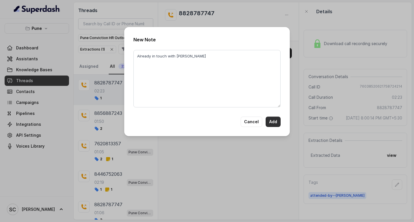
click at [270, 122] on button "Add" at bounding box center [273, 122] width 15 height 10
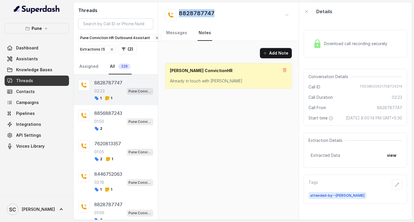
drag, startPoint x: 178, startPoint y: 13, endPoint x: 224, endPoint y: 14, distance: 45.7
click at [224, 14] on div "8828787747" at bounding box center [228, 15] width 127 height 12
copy h2 "8828787747"
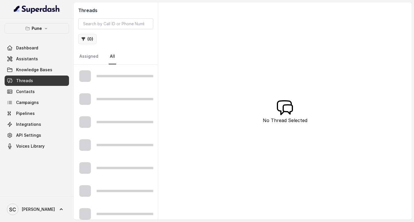
click at [90, 40] on button "( 0 )" at bounding box center [87, 39] width 18 height 10
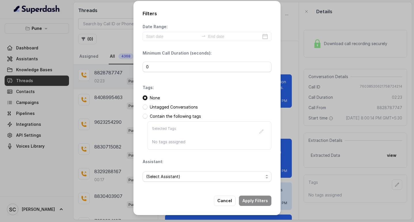
scroll to position [592, 0]
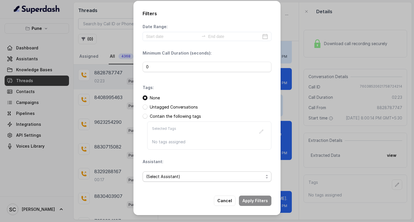
click at [154, 178] on span "(Select Assistant)" at bounding box center [204, 176] width 117 height 7
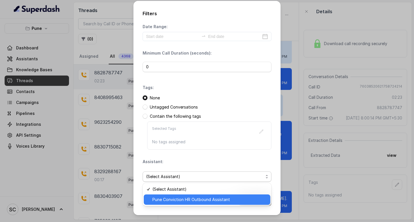
click at [162, 200] on span "Pune Conviction HR Outbound Assistant" at bounding box center [209, 199] width 114 height 7
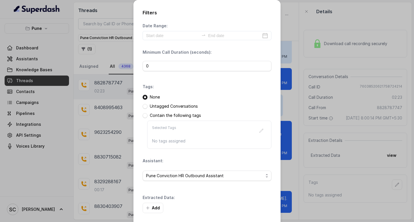
scroll to position [24, 0]
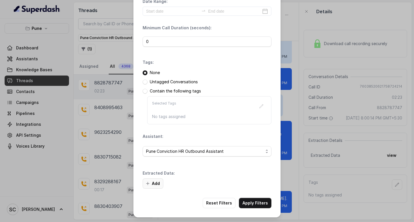
click at [154, 183] on button "Add" at bounding box center [153, 184] width 21 height 10
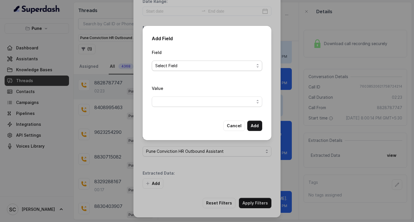
click at [166, 65] on span "Select Field" at bounding box center [204, 65] width 99 height 7
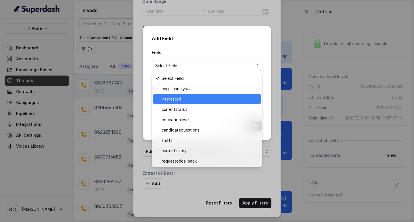
click at [175, 98] on span "interested" at bounding box center [210, 99] width 96 height 7
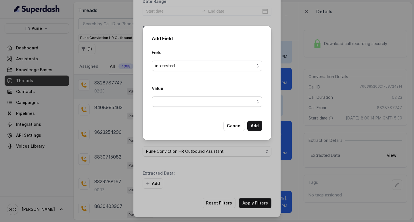
click at [171, 103] on span "button" at bounding box center [207, 102] width 110 height 10
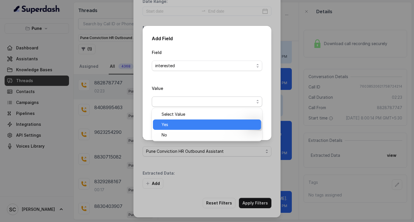
click at [171, 126] on span "Yes" at bounding box center [210, 124] width 96 height 7
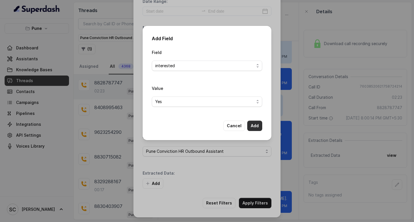
click at [254, 126] on button "Add" at bounding box center [254, 126] width 15 height 10
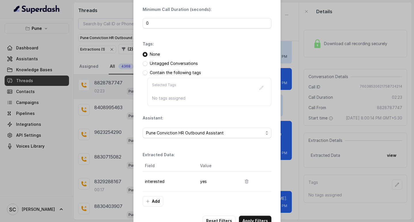
scroll to position [61, 0]
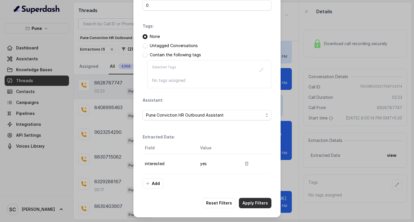
click at [251, 202] on button "Apply Filters" at bounding box center [255, 203] width 32 height 10
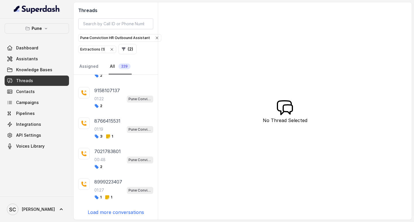
scroll to position [176, 0]
click at [111, 210] on p "Load more conversations" at bounding box center [116, 212] width 56 height 7
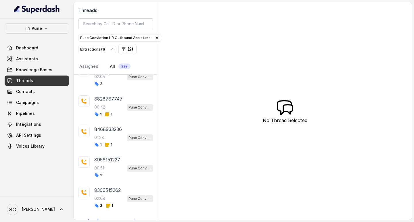
scroll to position [481, 0]
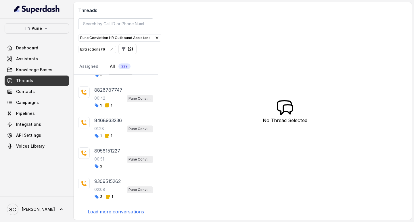
click at [106, 209] on p "Load more conversations" at bounding box center [116, 212] width 56 height 7
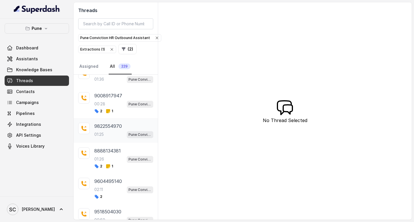
scroll to position [711, 0]
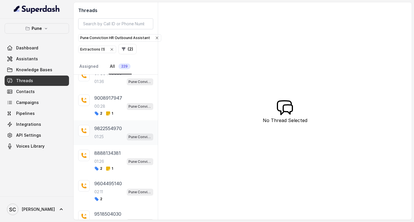
click at [103, 136] on p "01:25" at bounding box center [98, 137] width 9 height 6
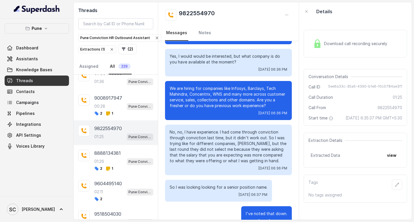
scroll to position [53, 0]
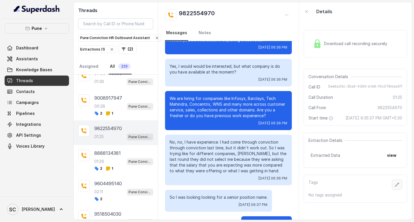
click at [395, 187] on icon "button" at bounding box center [397, 185] width 5 height 5
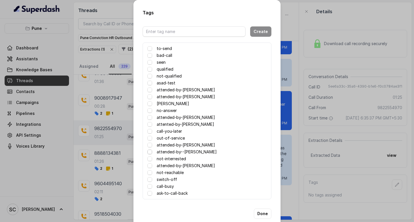
click at [148, 152] on span at bounding box center [150, 152] width 5 height 5
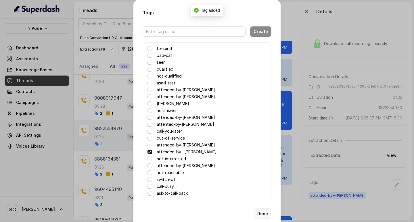
click at [261, 214] on button "Done" at bounding box center [263, 214] width 18 height 10
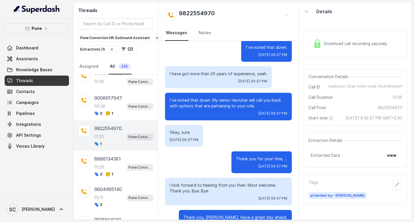
scroll to position [255, 0]
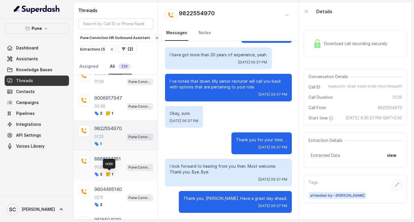
click at [107, 175] on icon at bounding box center [108, 175] width 4 height 4
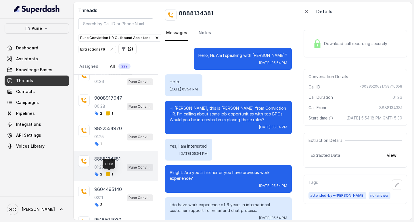
scroll to position [426, 0]
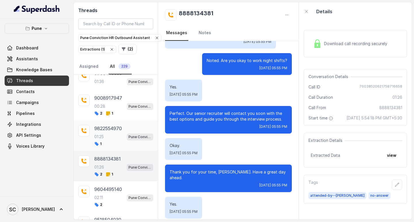
click at [104, 139] on p "01:25" at bounding box center [98, 137] width 9 height 6
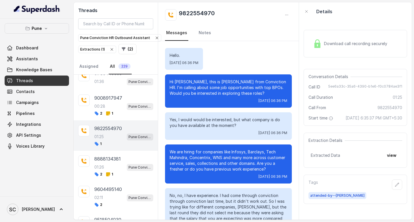
scroll to position [255, 0]
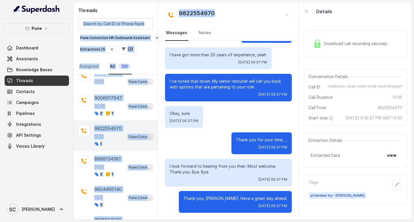
drag, startPoint x: 217, startPoint y: 11, endPoint x: 146, endPoint y: 11, distance: 71.0
click at [146, 11] on div "Threads Pune Conviction HR Outbound Assistant Extractions ( 1 ) ( 2 ) Assigned …" at bounding box center [243, 111] width 338 height 218
click at [229, 11] on div "9822554970" at bounding box center [228, 15] width 127 height 12
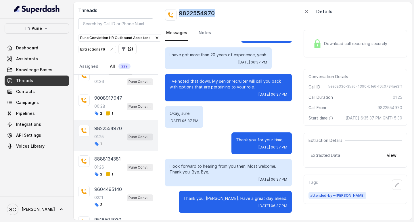
drag, startPoint x: 215, startPoint y: 12, endPoint x: 179, endPoint y: 5, distance: 37.4
click at [179, 5] on div "9822554970 Messages Notes" at bounding box center [228, 21] width 141 height 39
click at [230, 20] on div "9822554970" at bounding box center [228, 15] width 127 height 12
drag, startPoint x: 223, startPoint y: 13, endPoint x: 177, endPoint y: 13, distance: 46.3
click at [177, 13] on div "9822554970" at bounding box center [228, 15] width 127 height 12
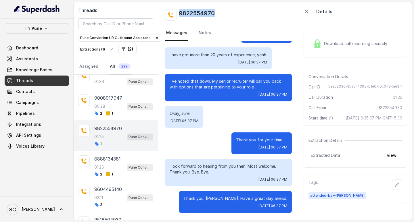
copy h2 "9822554970"
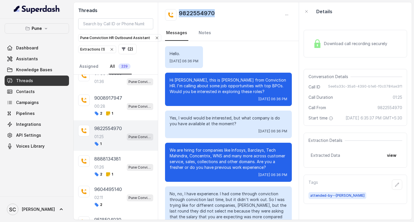
scroll to position [0, 0]
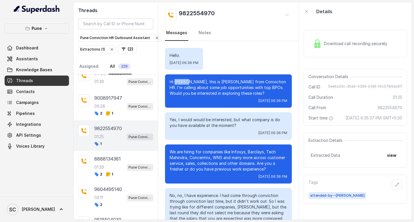
drag, startPoint x: 189, startPoint y: 82, endPoint x: 174, endPoint y: 82, distance: 15.0
click at [174, 82] on p "Hi [PERSON_NAME], this is [PERSON_NAME] from Conviction HR. I'm calling about s…" at bounding box center [229, 87] width 118 height 17
copy p "Conrad"
click at [101, 23] on input "search" at bounding box center [115, 23] width 75 height 11
paste input "8828787747"
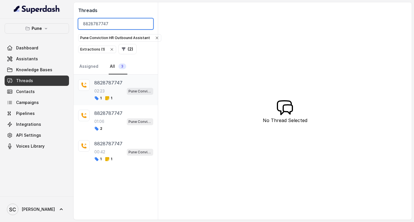
type input "8828787747"
click at [105, 84] on p "8828787747" at bounding box center [108, 82] width 28 height 7
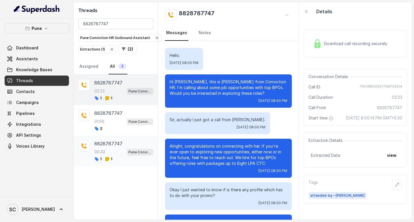
click at [110, 148] on div "8828787747 00:42 Pune Conviction HR Outbound Assistant 1 1" at bounding box center [123, 150] width 59 height 21
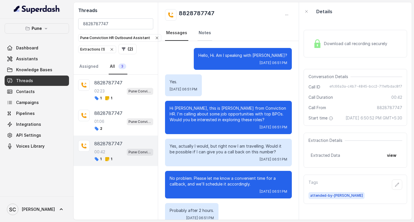
click at [202, 32] on link "Notes" at bounding box center [205, 33] width 15 height 16
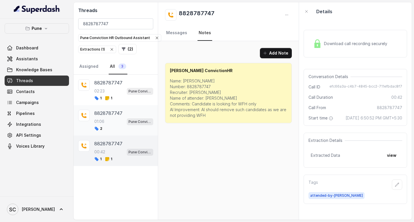
click at [93, 114] on div "8828787747 01:06 Pune Conviction HR Outbound Assistant 2" at bounding box center [116, 120] width 84 height 30
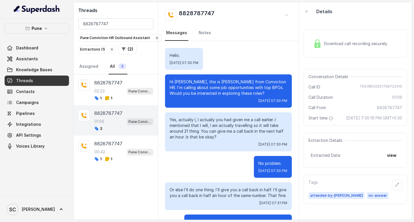
scroll to position [185, 0]
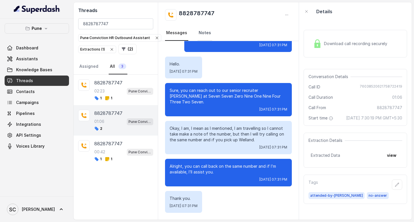
click at [203, 29] on link "Notes" at bounding box center [205, 33] width 15 height 16
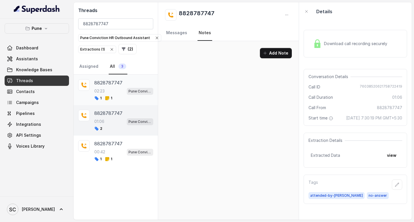
click at [107, 83] on p "8828787747" at bounding box center [108, 82] width 28 height 7
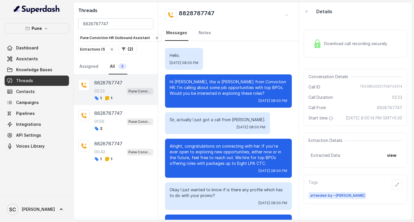
scroll to position [592, 0]
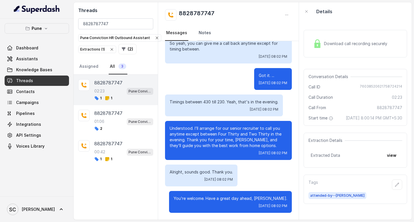
click at [199, 31] on link "Notes" at bounding box center [205, 33] width 15 height 16
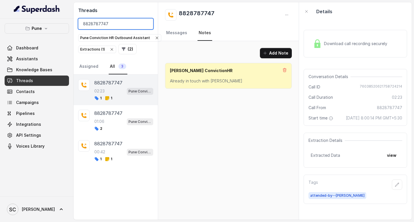
drag, startPoint x: 109, startPoint y: 23, endPoint x: 73, endPoint y: 27, distance: 36.2
click at [73, 27] on div "Pune Dashboard Assistants Knowledge Bases Threads Contacts Campaigns Pipelines …" at bounding box center [207, 111] width 414 height 222
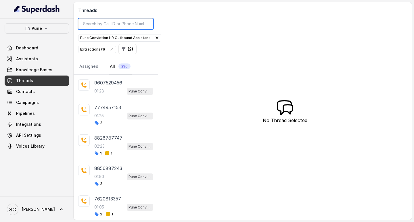
click at [100, 23] on input "search" at bounding box center [115, 23] width 75 height 11
paste input "9822554970"
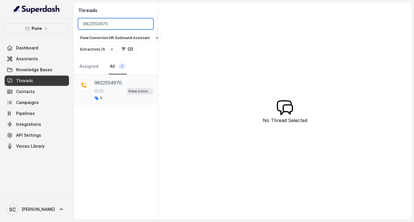
type input "9822554970"
click at [100, 86] on p "9822554970" at bounding box center [108, 82] width 28 height 7
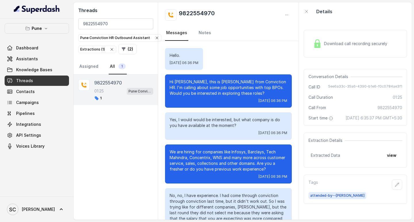
scroll to position [255, 0]
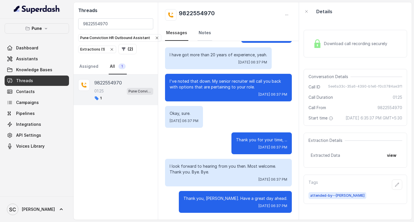
click at [204, 33] on link "Notes" at bounding box center [205, 33] width 15 height 16
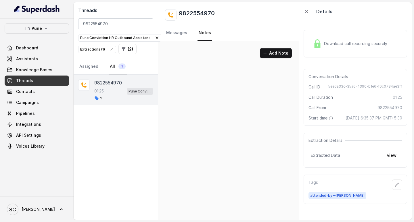
scroll to position [0, 0]
click at [280, 54] on button "Add Note" at bounding box center [276, 53] width 32 height 10
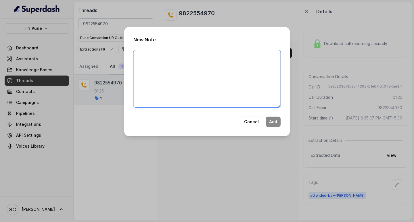
click at [206, 76] on textarea at bounding box center [206, 79] width 147 height 58
paste textarea "Name: Contact number: Recruiter: Name of the attender: Comments: AI Improvement:"
type textarea "Name: Contact number: Recruiter: Name of the attender: Comments: AI Improvement:"
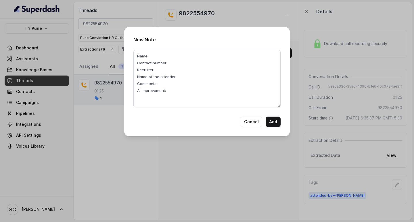
click at [248, 146] on div "New Note Name: Contact number: Recruiter: Name of the attender: Comments: AI Im…" at bounding box center [207, 111] width 414 height 222
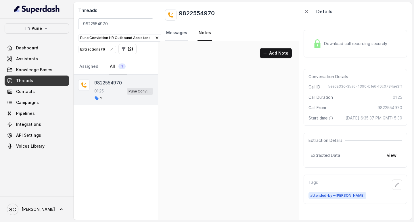
click at [178, 31] on link "Messages" at bounding box center [176, 33] width 23 height 16
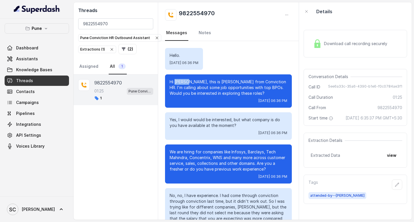
drag, startPoint x: 189, startPoint y: 81, endPoint x: 175, endPoint y: 81, distance: 14.4
click at [175, 81] on p "Hi Conrad, this is Monica from Conviction HR. I'm calling about some job opport…" at bounding box center [229, 87] width 118 height 17
copy p "Conrad"
click at [207, 32] on link "Notes" at bounding box center [205, 33] width 15 height 16
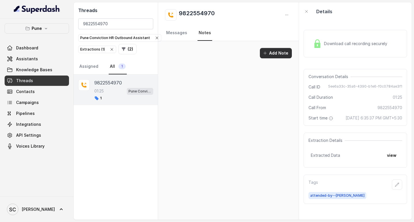
click at [277, 53] on button "Add Note" at bounding box center [276, 53] width 32 height 10
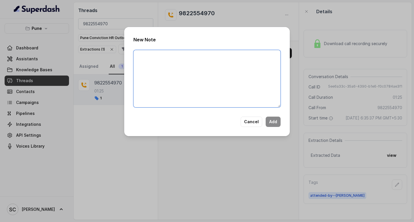
click at [165, 62] on textarea at bounding box center [206, 79] width 147 height 58
paste textarea "Name: Contact number: Recruiter: Name of the attender: Comments: AI Improvement:"
type textarea "Name: Contact number: Recruiter: Name of the attender: Comments: AI Improvement:"
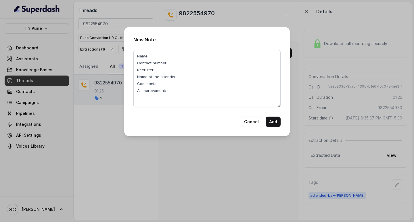
click at [225, 14] on div "New Note Name: Contact number: Recruiter: Name of the attender: Comments: AI Im…" at bounding box center [207, 111] width 414 height 222
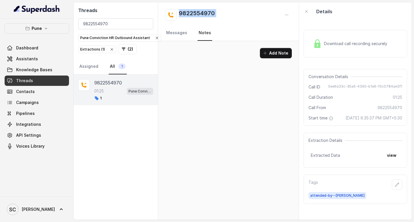
drag, startPoint x: 217, startPoint y: 14, endPoint x: 182, endPoint y: 14, distance: 34.8
click at [182, 14] on div "9822554970" at bounding box center [228, 15] width 127 height 12
copy div "9822554970"
click at [271, 50] on button "Add Note" at bounding box center [276, 53] width 32 height 10
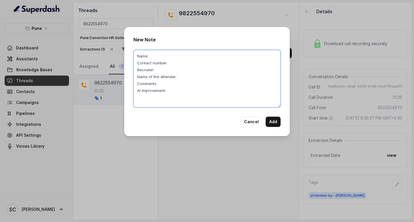
click at [173, 62] on textarea "Name: Contact number: Recruiter: Name of the attender: Comments: AI Improvement:" at bounding box center [206, 79] width 147 height 58
paste textarea "9822554970"
click at [166, 71] on textarea "Name: Contact number:9822554970 Recruiter: Name of the attender: Comments: AI I…" at bounding box center [206, 79] width 147 height 58
click at [189, 78] on textarea "Name: Contact number:9822554970 Recruiter:Komal Name of the attender: Comments:…" at bounding box center [206, 79] width 147 height 58
click at [156, 56] on textarea "Name: Contact number:9822554970 Recruiter:Komal Name of the attender:Komal Comm…" at bounding box center [206, 79] width 147 height 58
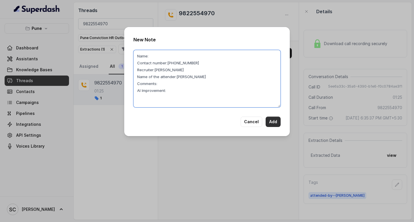
type textarea "Name: Contact number:9822554970 Recruiter:Komal Name of the attender:Komal Comm…"
click at [274, 121] on button "Add" at bounding box center [273, 122] width 15 height 10
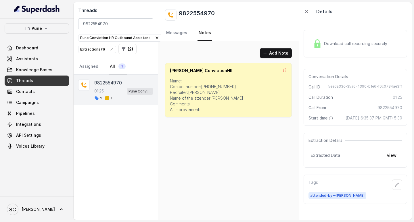
click at [229, 90] on p "Name: Contact number:9822554970 Recruiter:Komal Name of the attender:Komal Comm…" at bounding box center [228, 95] width 117 height 35
click at [189, 82] on p "Name: Contact number:9822554970 Recruiter:Komal Name of the attender:Komal Comm…" at bounding box center [228, 95] width 117 height 35
click at [207, 104] on p "Name: Contact number:9822554970 Recruiter:Komal Name of the attender:Komal Comm…" at bounding box center [228, 95] width 117 height 35
click at [285, 71] on icon at bounding box center [284, 70] width 5 height 5
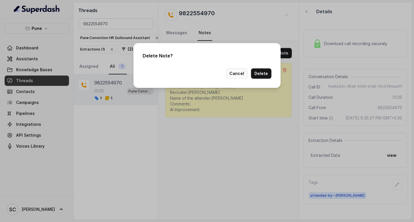
click at [239, 74] on button "Cancel" at bounding box center [237, 73] width 22 height 10
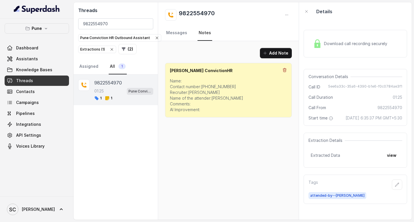
click at [286, 70] on icon at bounding box center [284, 70] width 5 height 5
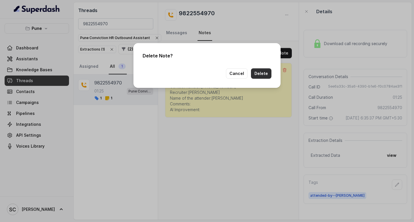
click at [258, 74] on button "Delete" at bounding box center [261, 73] width 20 height 10
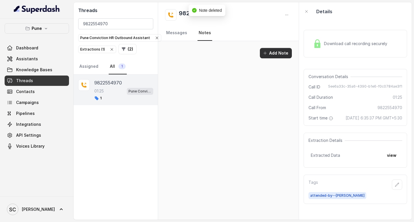
click at [277, 53] on button "Add Note" at bounding box center [276, 53] width 32 height 10
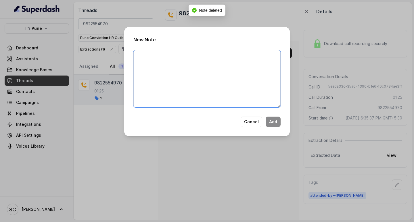
click at [172, 64] on textarea at bounding box center [206, 79] width 147 height 58
paste textarea "Name: Contact number: Recruiter: Name of the attender: Comments: AI Improvement:"
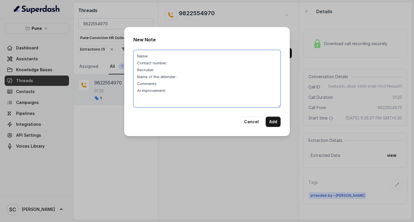
click at [161, 52] on textarea "Name: Contact number: Recruiter: Name of the attender: Comments: AI Improvement:" at bounding box center [206, 79] width 147 height 58
type textarea "Name:Conrad Contact number: Recruiter: Name of the attender: Comments: AI Impro…"
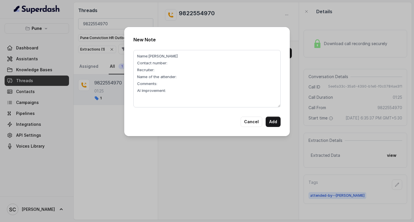
click at [219, 12] on div "New Note Name:Conrad Contact number: Recruiter: Name of the attender: Comments:…" at bounding box center [207, 111] width 414 height 222
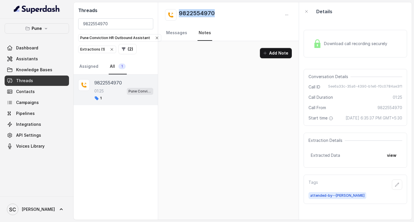
drag, startPoint x: 223, startPoint y: 11, endPoint x: 176, endPoint y: 9, distance: 46.9
click at [176, 9] on div "9822554970 Messages Notes" at bounding box center [228, 21] width 141 height 39
copy h2 "9822554970"
click at [271, 52] on button "Add Note" at bounding box center [276, 53] width 32 height 10
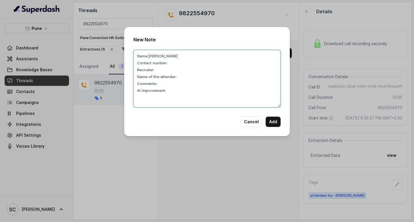
click at [176, 63] on textarea "Name:Conrad Contact number: Recruiter: Name of the attender: Comments: AI Impro…" at bounding box center [206, 79] width 147 height 58
paste textarea "9822554970"
click at [162, 72] on textarea "Name:Conrad Contact number:9822554970 Recruiter: Name of the attender: Comments…" at bounding box center [206, 79] width 147 height 58
click at [184, 79] on textarea "Name:Conrad Contact number:9822554970 Recruiter:komal Name of the attender: Com…" at bounding box center [206, 79] width 147 height 58
click at [166, 86] on textarea "Name:Conrad Contact number:9822554970 Recruiter:komal Name of the attender:koma…" at bounding box center [206, 79] width 147 height 58
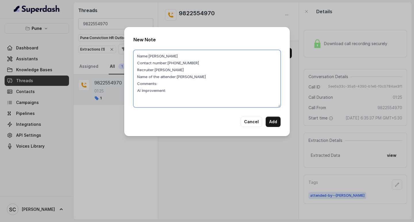
click at [170, 90] on textarea "Name:Conrad Contact number:9822554970 Recruiter:komal Name of the attender:koma…" at bounding box center [206, 79] width 147 height 58
click at [163, 85] on textarea "Name:Conrad Contact number:9822554970 Recruiter:komal Name of the attender:koma…" at bounding box center [206, 79] width 147 height 58
click at [177, 93] on textarea "Name:Conrad Contact number:9822554970 Recruiter:komal Name of the attender:koma…" at bounding box center [206, 79] width 147 height 58
click at [251, 85] on textarea "Name:Conrad Contact number:9822554970 Recruiter:komal Name of the attender:koma…" at bounding box center [206, 79] width 147 height 58
type textarea "Name:Conrad Contact number:9822554970 Recruiter:komal Name of the attender:koma…"
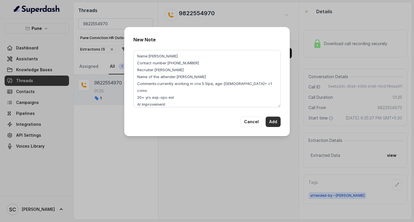
click at [274, 122] on button "Add" at bounding box center [273, 122] width 15 height 10
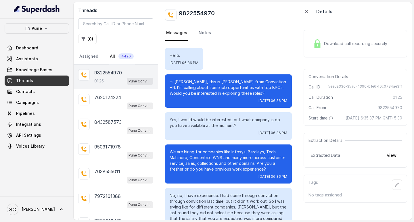
scroll to position [255, 0]
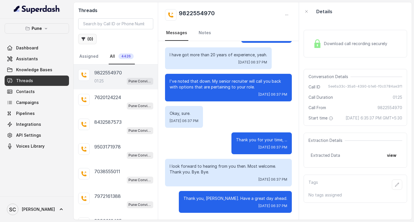
click at [90, 39] on button "( 0 )" at bounding box center [87, 39] width 18 height 10
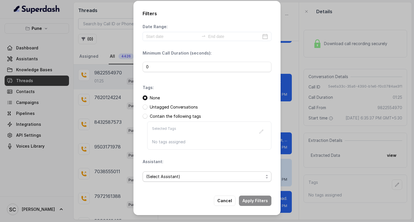
click at [157, 179] on span "(Select Assistant)" at bounding box center [204, 176] width 117 height 7
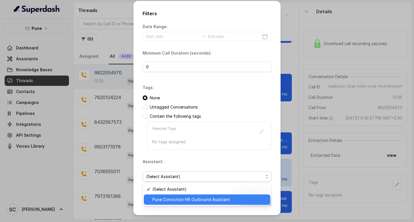
click at [163, 203] on span "Pune Conviction HR Outbound Assistant" at bounding box center [209, 199] width 114 height 7
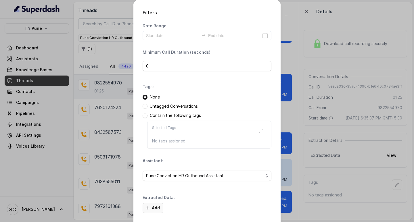
click at [156, 209] on button "Add" at bounding box center [153, 208] width 21 height 10
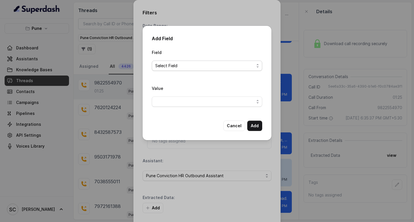
click at [163, 67] on span "Select Field" at bounding box center [204, 65] width 99 height 7
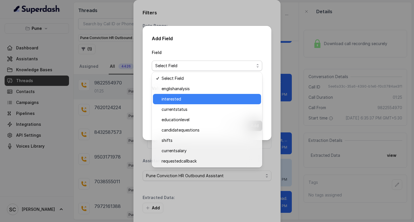
click at [167, 99] on span "interested" at bounding box center [210, 99] width 96 height 7
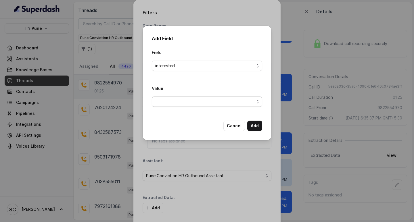
click at [164, 103] on span "button" at bounding box center [207, 102] width 110 height 10
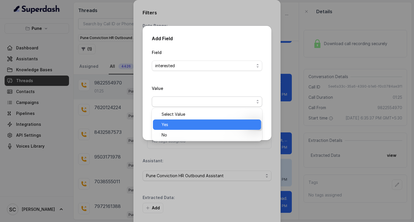
click at [166, 125] on span "Yes" at bounding box center [210, 124] width 96 height 7
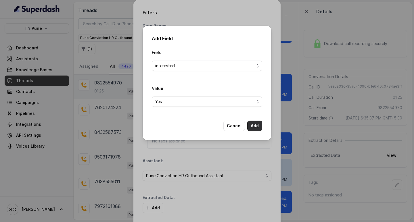
click at [253, 127] on button "Add" at bounding box center [254, 126] width 15 height 10
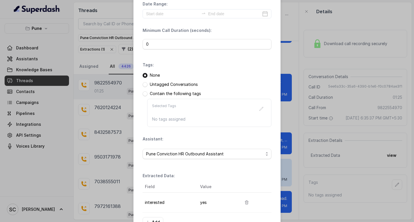
scroll to position [61, 0]
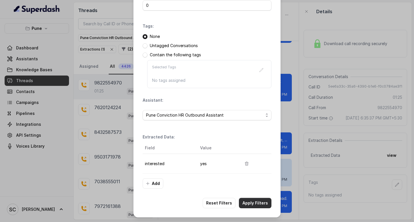
click at [259, 204] on button "Apply Filters" at bounding box center [255, 203] width 32 height 10
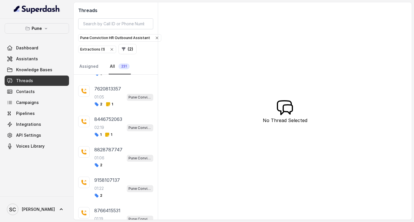
scroll to position [176, 0]
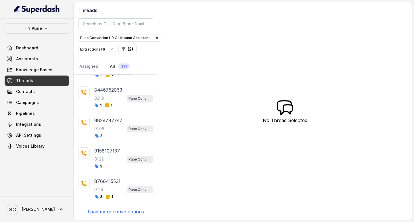
click at [116, 210] on p "Load more conversations" at bounding box center [116, 212] width 56 height 7
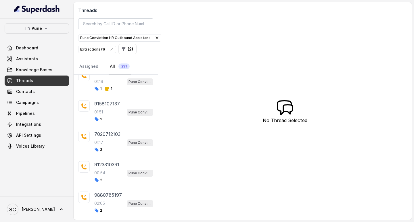
scroll to position [481, 0]
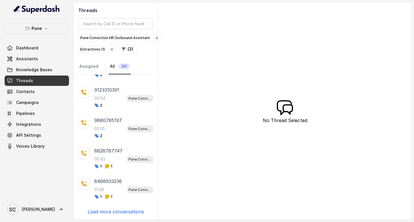
click at [116, 210] on p "Load more conversations" at bounding box center [116, 212] width 56 height 7
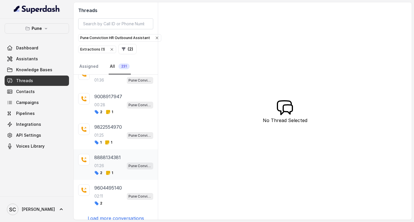
scroll to position [780, 0]
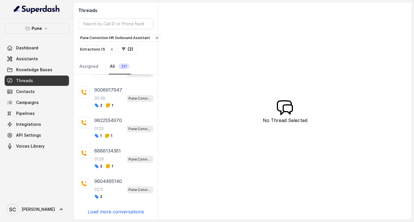
click at [110, 211] on p "Load more conversations" at bounding box center [116, 212] width 56 height 7
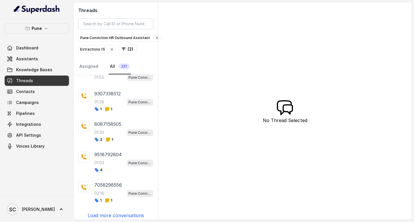
scroll to position [1079, 0]
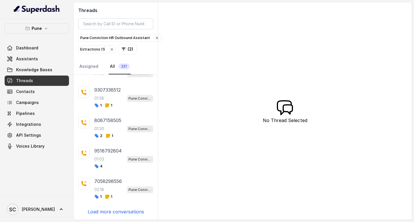
click at [108, 212] on p "Load more conversations" at bounding box center [116, 212] width 56 height 7
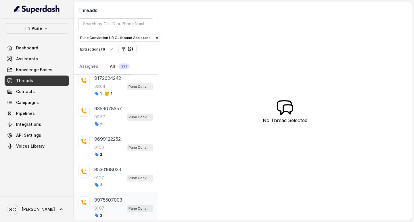
scroll to position [1378, 0]
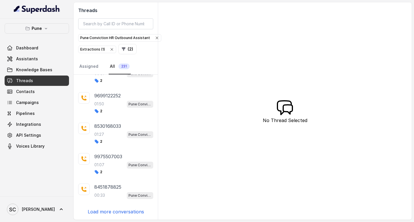
click at [104, 208] on div "7439779518 02:02 Pune Conviction HR Outbound Assistant 1 1 9607529456 01:28 Pun…" at bounding box center [116, 147] width 84 height 145
click at [114, 211] on p "Load more conversations" at bounding box center [116, 212] width 56 height 7
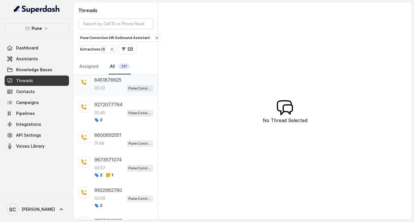
scroll to position [1493, 0]
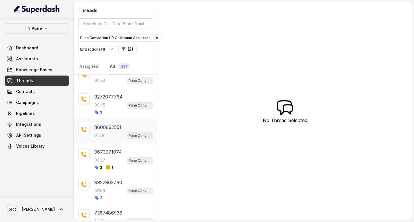
click at [104, 133] on div "01:48 Pune Conviction HR Outbound Assistant" at bounding box center [123, 135] width 59 height 7
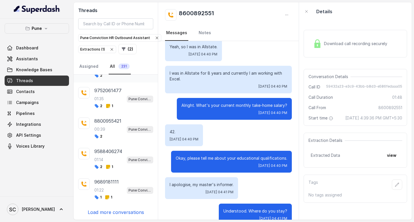
scroll to position [1677, 0]
click at [114, 210] on p "Load more conversations" at bounding box center [116, 212] width 56 height 7
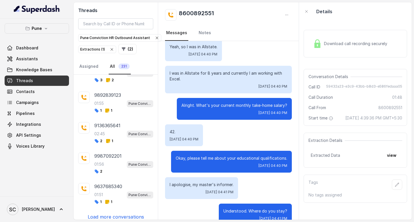
scroll to position [1982, 0]
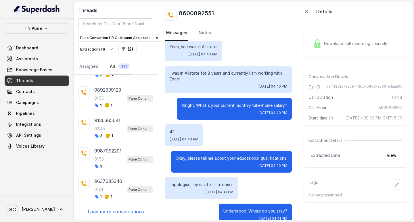
click at [114, 212] on p "Load more conversations" at bounding box center [116, 212] width 56 height 7
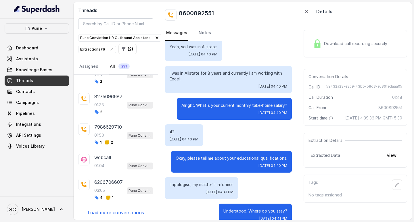
scroll to position [2281, 0]
click at [119, 211] on p "Load more conversations" at bounding box center [116, 212] width 56 height 7
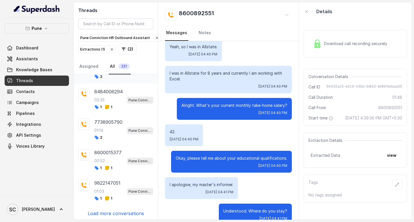
scroll to position [2586, 0]
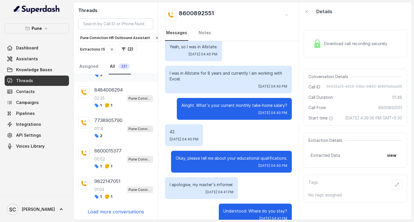
click at [118, 210] on p "Load more conversations" at bounding box center [116, 212] width 56 height 7
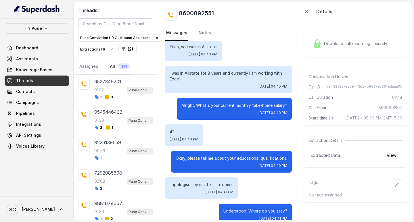
scroll to position [2891, 0]
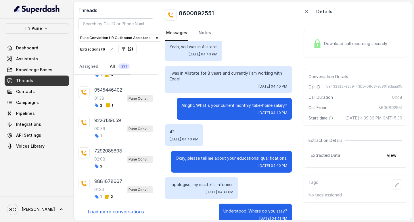
click at [118, 210] on p "Load more conversations" at bounding box center [116, 212] width 56 height 7
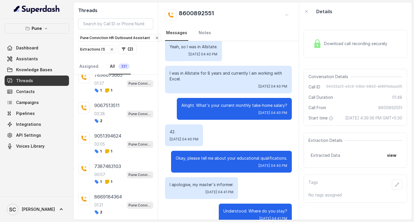
scroll to position [3196, 0]
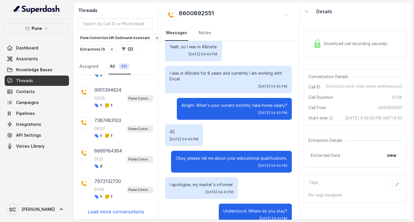
click at [116, 212] on p "Load more conversations" at bounding box center [116, 212] width 56 height 7
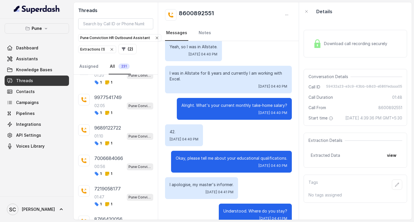
scroll to position [3500, 0]
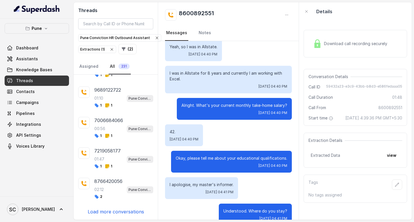
click at [121, 211] on p "Load more conversations" at bounding box center [116, 212] width 56 height 7
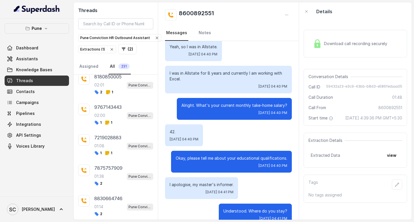
scroll to position [3805, 0]
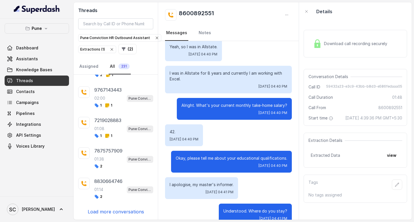
click at [118, 212] on p "Load more conversations" at bounding box center [116, 212] width 56 height 7
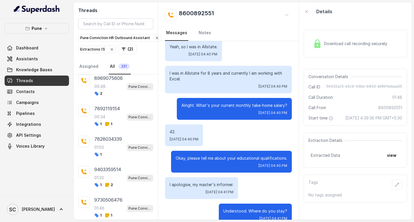
scroll to position [4110, 0]
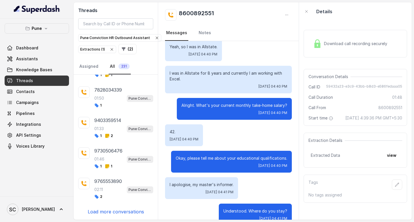
click at [118, 211] on p "Load more conversations" at bounding box center [116, 212] width 56 height 7
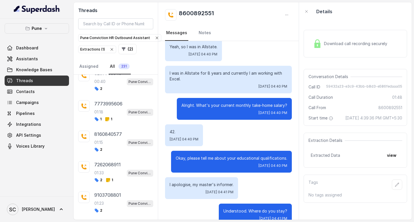
scroll to position [4415, 0]
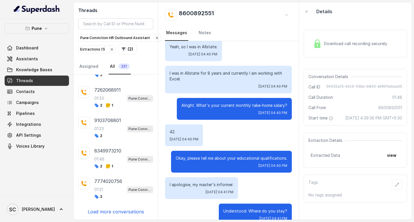
click at [112, 210] on p "Load more conversations" at bounding box center [116, 212] width 56 height 7
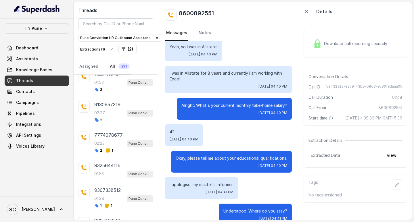
scroll to position [978, 0]
click at [108, 171] on div "01:53 Pune Conviction HR Outbound Assistant" at bounding box center [123, 174] width 59 height 7
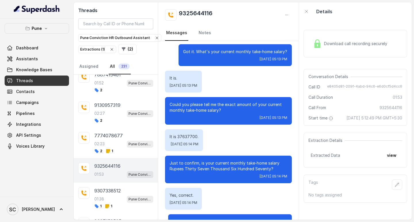
scroll to position [230, 0]
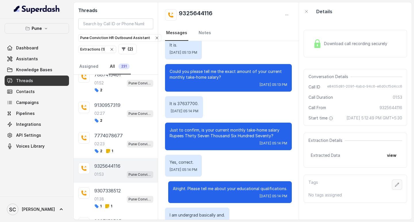
click at [393, 190] on button "button" at bounding box center [397, 185] width 10 height 10
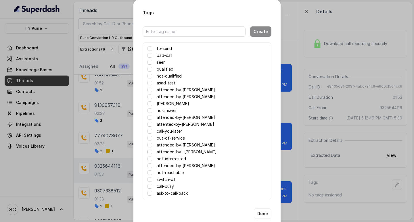
click at [148, 152] on span at bounding box center [150, 152] width 5 height 5
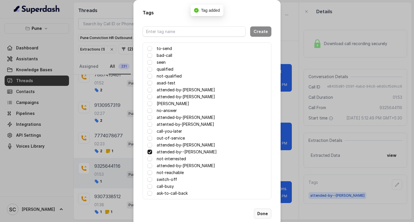
click at [261, 214] on button "Done" at bounding box center [263, 214] width 18 height 10
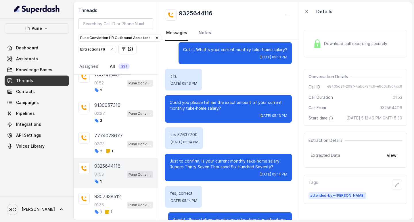
scroll to position [201, 0]
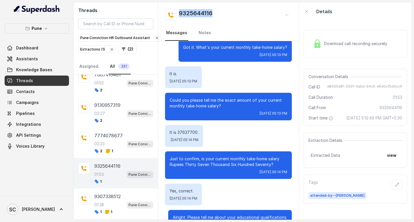
drag, startPoint x: 180, startPoint y: 14, endPoint x: 221, endPoint y: 15, distance: 41.2
click at [221, 15] on div "9325644116" at bounding box center [228, 15] width 127 height 12
copy h2 "9325644116"
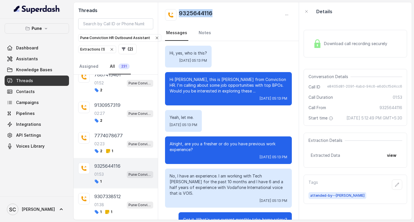
scroll to position [0, 0]
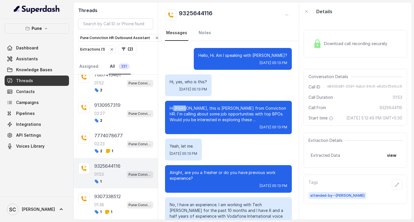
drag, startPoint x: 188, startPoint y: 107, endPoint x: 174, endPoint y: 107, distance: 14.1
click at [174, 107] on p "Hi [PERSON_NAME], this is [PERSON_NAME] from Conviction HR. I'm calling about s…" at bounding box center [229, 114] width 118 height 17
copy p "Aasma"
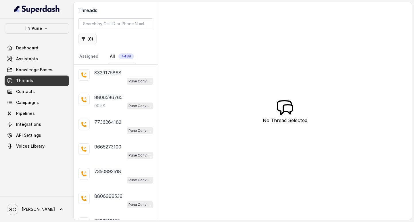
click at [86, 37] on button "( 0 )" at bounding box center [87, 39] width 18 height 10
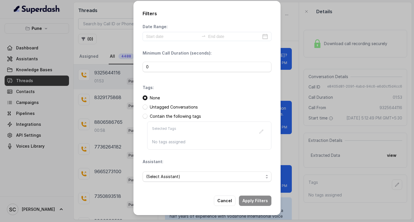
scroll to position [614, 0]
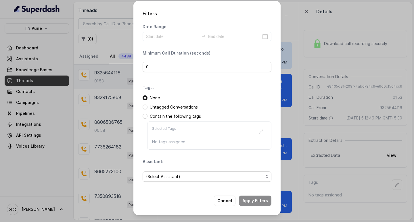
click at [163, 175] on span "(Select Assistant)" at bounding box center [204, 176] width 117 height 7
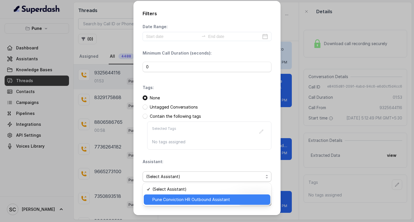
click at [160, 198] on span "Pune Conviction HR Outbound Assistant" at bounding box center [209, 199] width 114 height 7
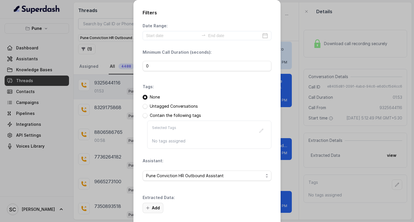
click at [150, 205] on button "Add" at bounding box center [153, 208] width 21 height 10
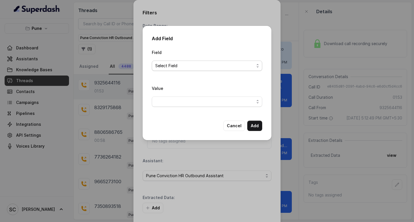
click at [198, 67] on span "Select Field" at bounding box center [204, 65] width 99 height 7
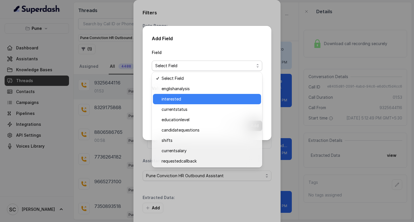
click at [181, 103] on div "interested" at bounding box center [207, 99] width 108 height 10
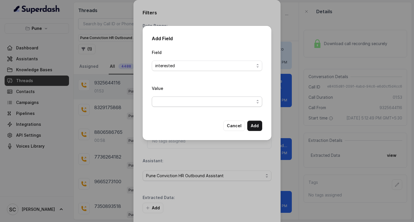
click at [181, 98] on span "button" at bounding box center [207, 102] width 110 height 10
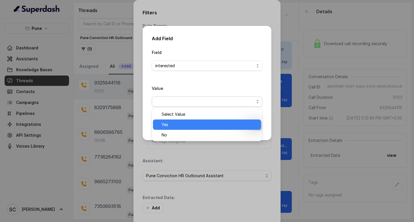
click at [174, 127] on span "Yes" at bounding box center [210, 124] width 96 height 7
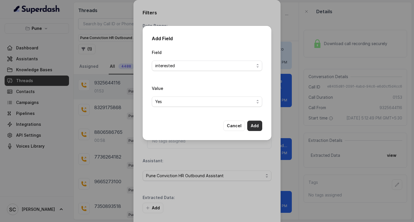
click at [254, 122] on button "Add" at bounding box center [254, 126] width 15 height 10
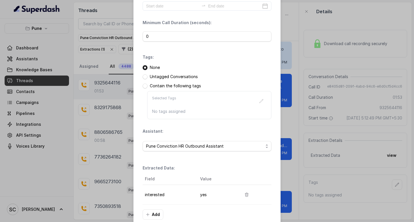
scroll to position [61, 0]
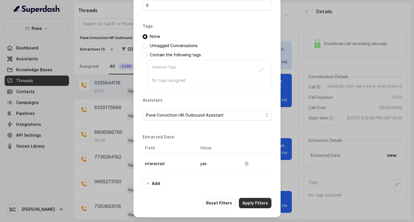
click at [250, 203] on button "Apply Filters" at bounding box center [255, 203] width 32 height 10
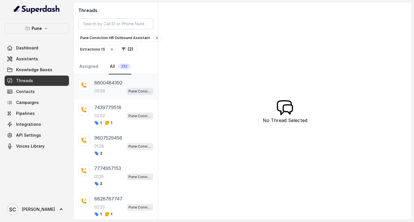
click at [108, 82] on p "8600484392" at bounding box center [108, 82] width 28 height 7
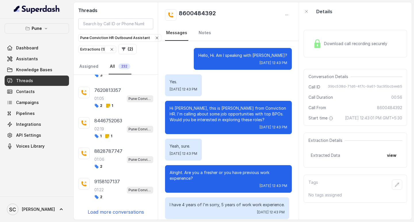
scroll to position [170, 0]
click at [106, 211] on p "Load more conversations" at bounding box center [116, 212] width 56 height 7
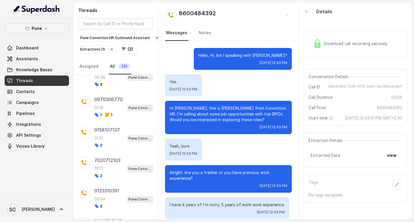
scroll to position [475, 0]
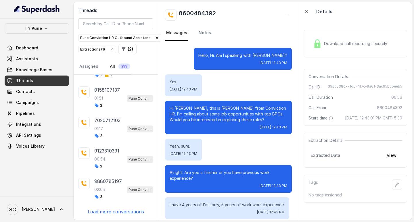
click at [114, 209] on p "Load more conversations" at bounding box center [116, 212] width 56 height 7
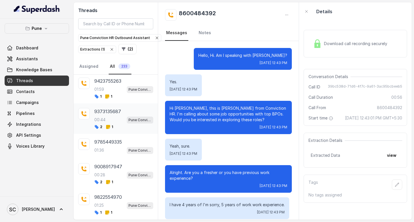
scroll to position [745, 0]
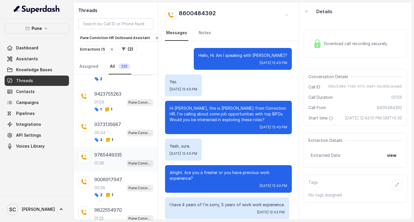
click at [108, 159] on div "9785449335 01:36 Pune Conviction HR Outbound Assistant" at bounding box center [123, 160] width 59 height 16
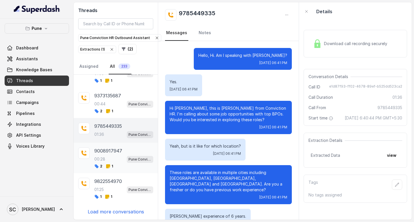
scroll to position [573, 0]
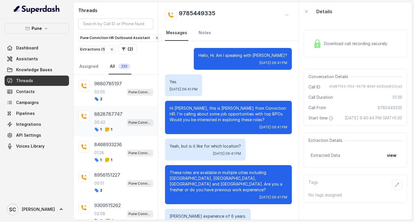
click at [85, 108] on div "8828787747 00:42 Pune Conviction HR Outbound Assistant 1 1" at bounding box center [116, 121] width 84 height 30
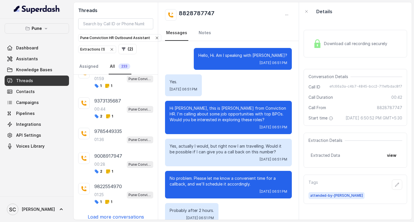
scroll to position [774, 0]
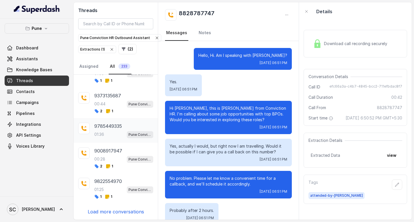
click at [105, 127] on p "9785449335" at bounding box center [108, 126] width 28 height 7
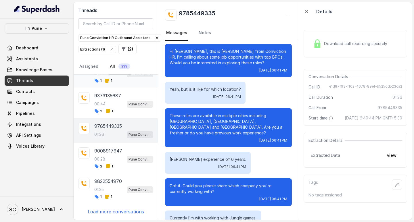
scroll to position [58, 0]
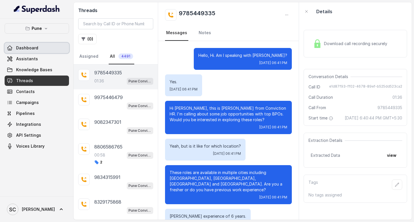
scroll to position [396, 0]
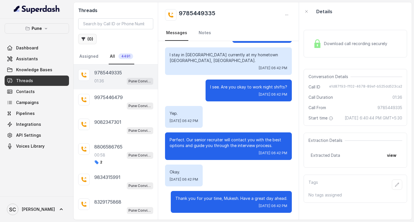
click at [91, 39] on button "( 0 )" at bounding box center [87, 39] width 18 height 10
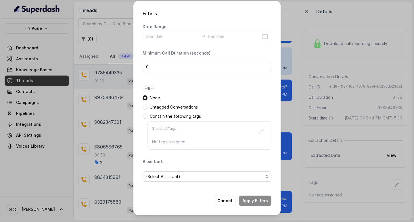
click at [150, 177] on span "(Select Assistant)" at bounding box center [204, 176] width 117 height 7
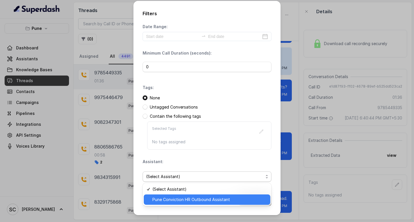
click at [157, 198] on span "Pune Conviction HR Outbound Assistant" at bounding box center [209, 199] width 114 height 7
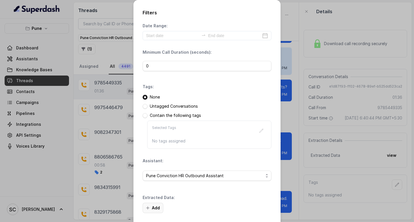
click at [152, 208] on button "Add" at bounding box center [153, 208] width 21 height 10
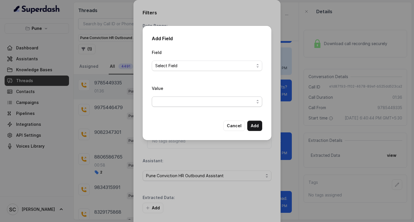
click at [162, 100] on span "button" at bounding box center [207, 102] width 110 height 10
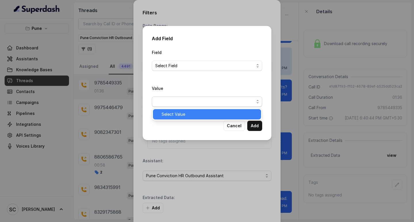
click at [167, 117] on span "Select Value" at bounding box center [210, 114] width 96 height 7
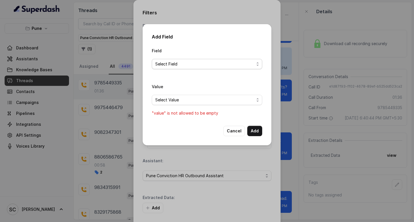
click at [165, 63] on span "Select Field" at bounding box center [204, 64] width 99 height 7
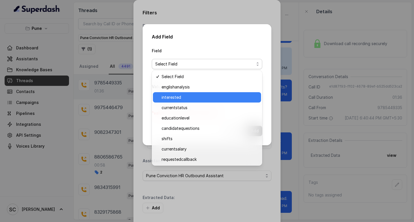
click at [172, 97] on span "interested" at bounding box center [210, 97] width 96 height 7
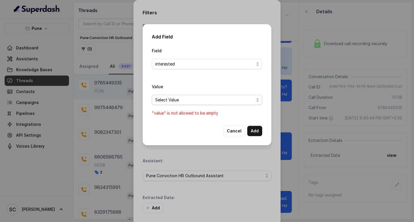
click at [168, 98] on span "Select Value" at bounding box center [204, 100] width 99 height 7
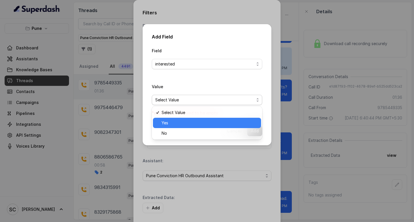
click at [170, 125] on span "Yes" at bounding box center [210, 123] width 96 height 7
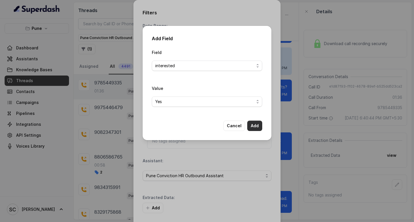
click at [257, 125] on button "Add" at bounding box center [254, 126] width 15 height 10
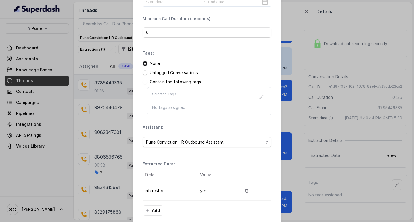
scroll to position [61, 0]
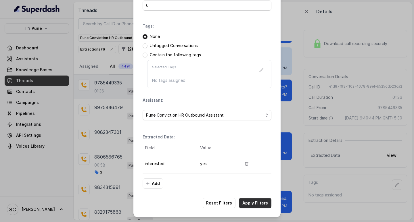
click at [253, 202] on button "Apply Filters" at bounding box center [255, 203] width 32 height 10
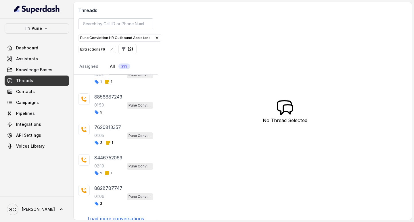
scroll to position [176, 0]
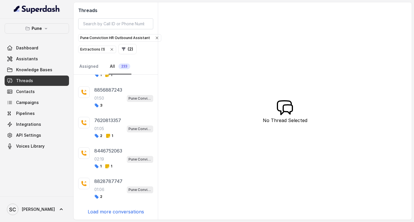
click at [128, 212] on p "Load more conversations" at bounding box center [116, 212] width 56 height 7
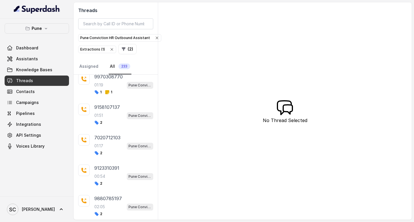
scroll to position [481, 0]
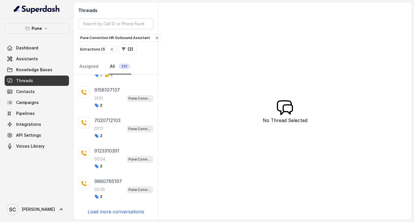
click at [108, 211] on p "Load more conversations" at bounding box center [116, 212] width 56 height 7
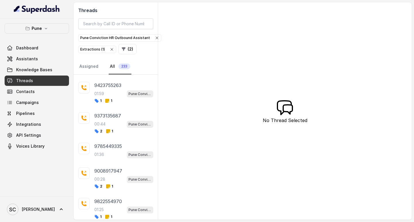
scroll to position [780, 0]
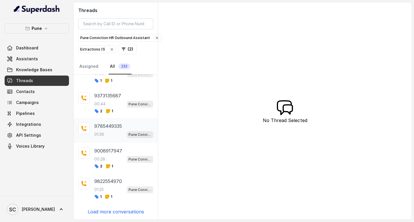
click at [107, 133] on div "01:36 Pune Conviction HR Outbound Assistant" at bounding box center [123, 134] width 59 height 7
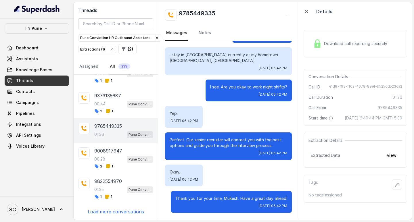
scroll to position [396, 0]
click at [119, 210] on p "Load more conversations" at bounding box center [116, 212] width 56 height 7
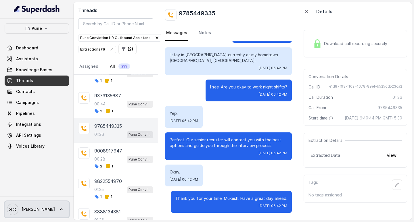
click at [28, 210] on span "[PERSON_NAME]" at bounding box center [38, 210] width 33 height 6
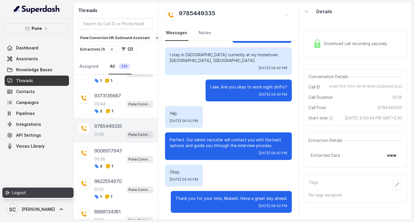
click at [26, 195] on div "Logout" at bounding box center [36, 193] width 49 height 7
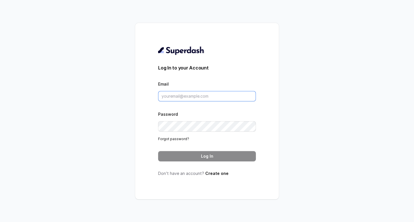
type input "[PERSON_NAME][EMAIL_ADDRESS][DOMAIN_NAME]"
